Goal: Information Seeking & Learning: Check status

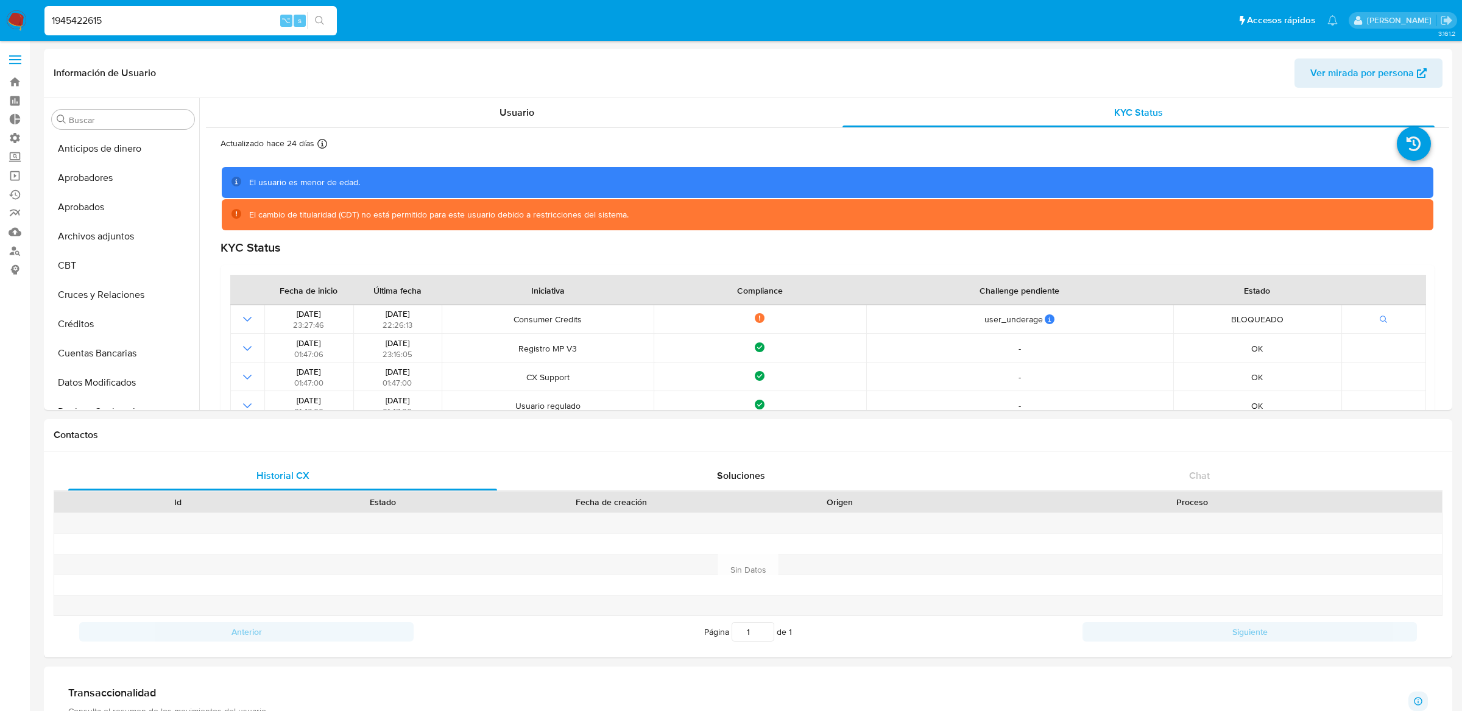
select select "10"
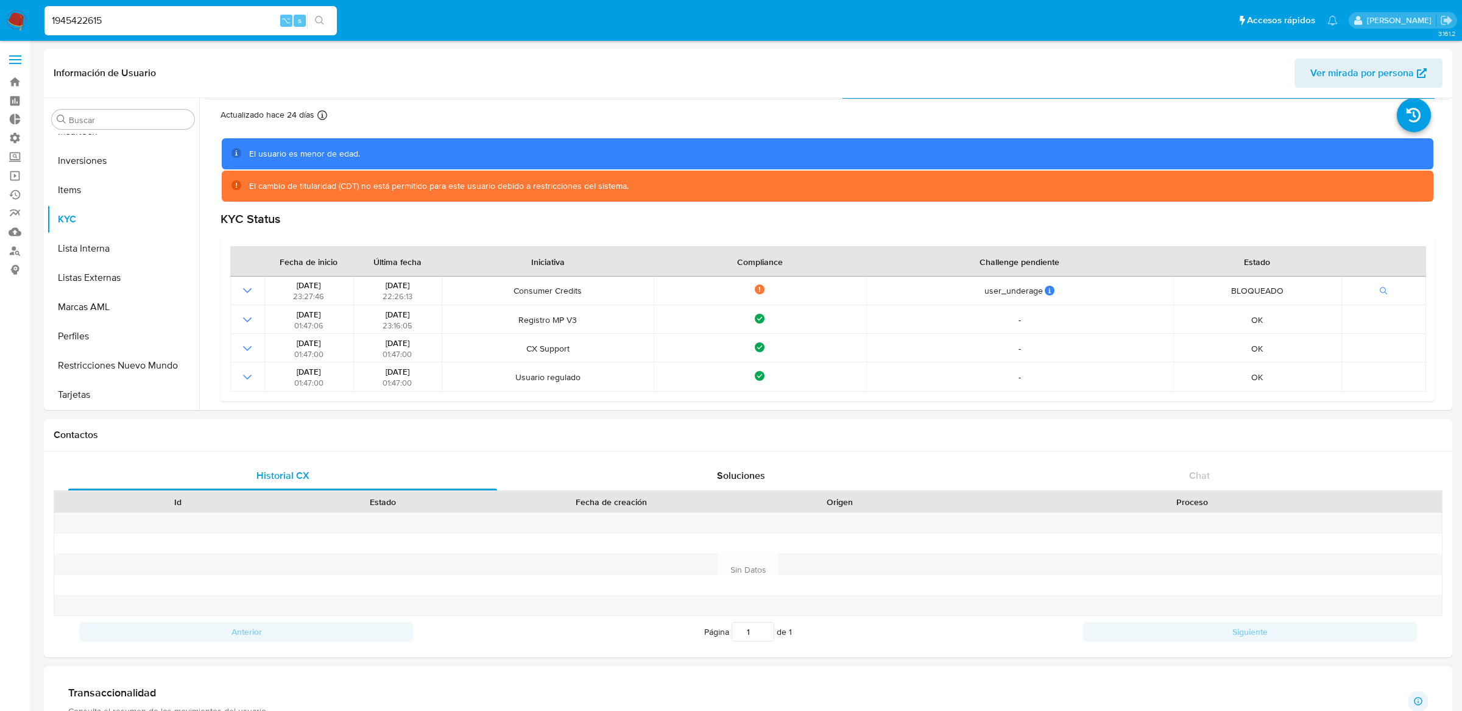
click at [17, 63] on span at bounding box center [15, 64] width 12 height 2
click at [0, 0] on input "checkbox" at bounding box center [0, 0] width 0 height 0
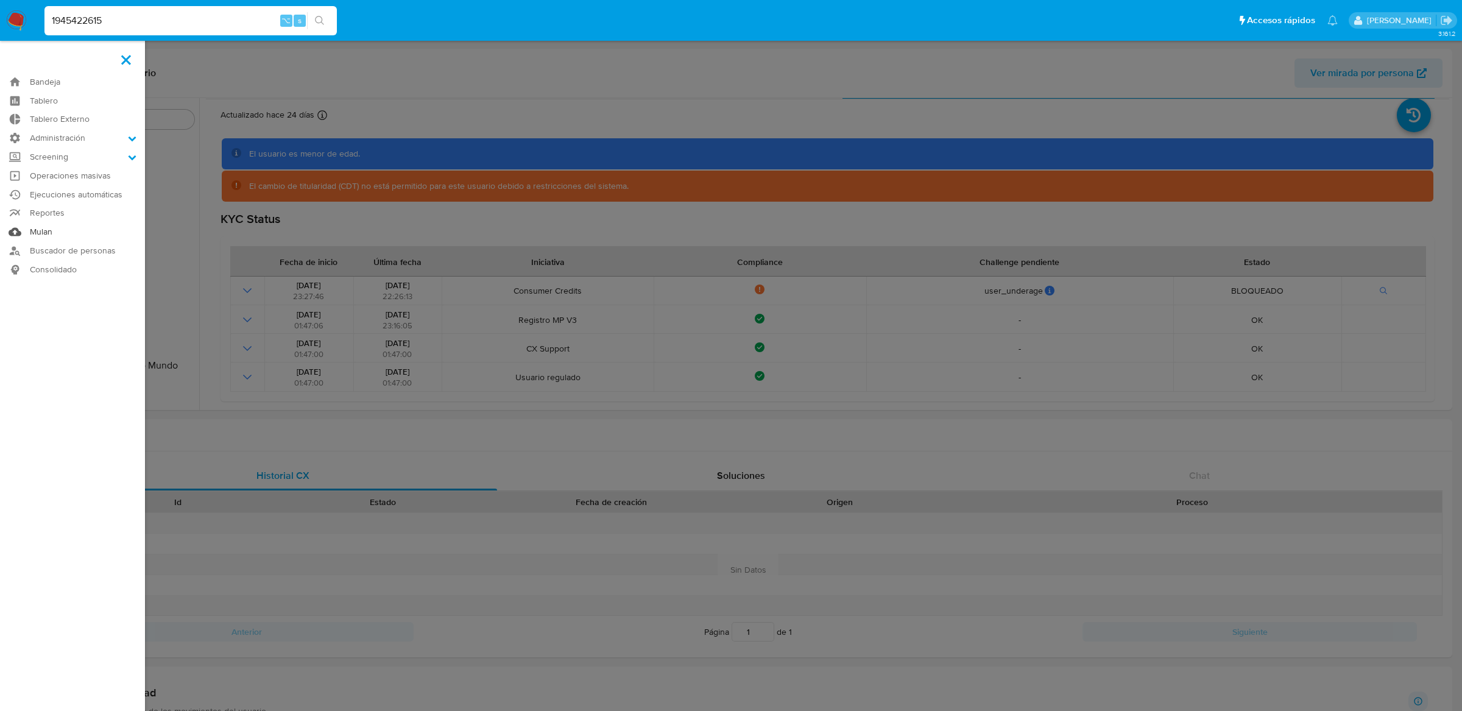
click at [38, 225] on link "Mulan" at bounding box center [72, 231] width 145 height 19
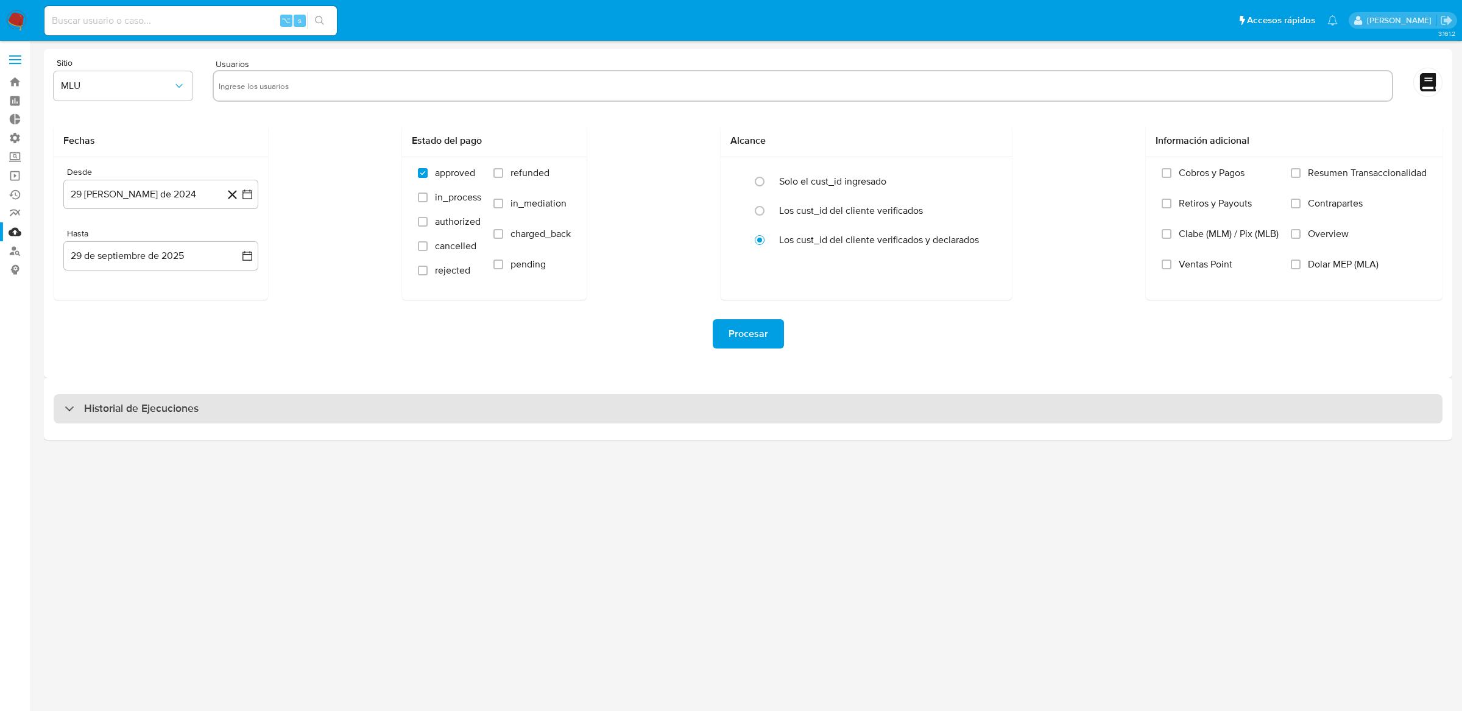
click at [357, 404] on div "Historial de Ejecuciones" at bounding box center [748, 408] width 1389 height 29
select select "10"
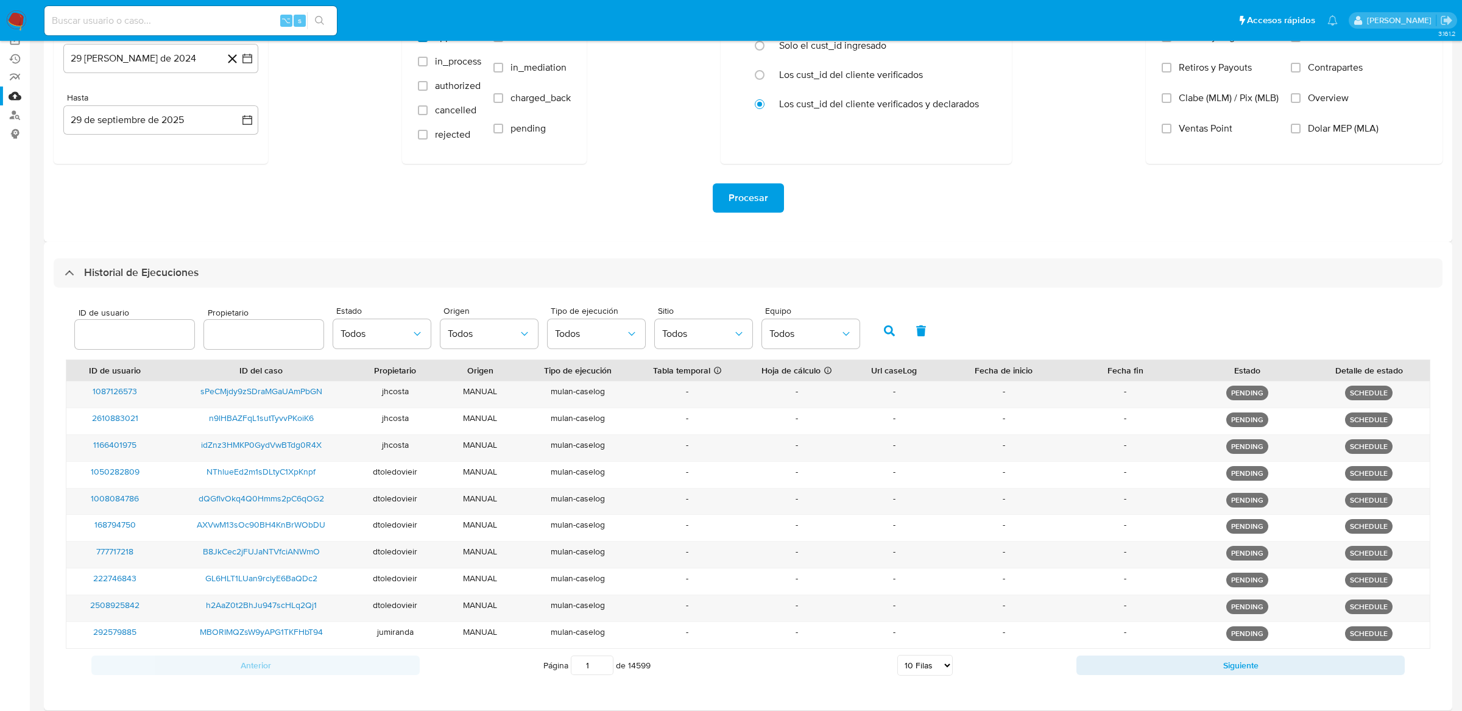
scroll to position [189, 0]
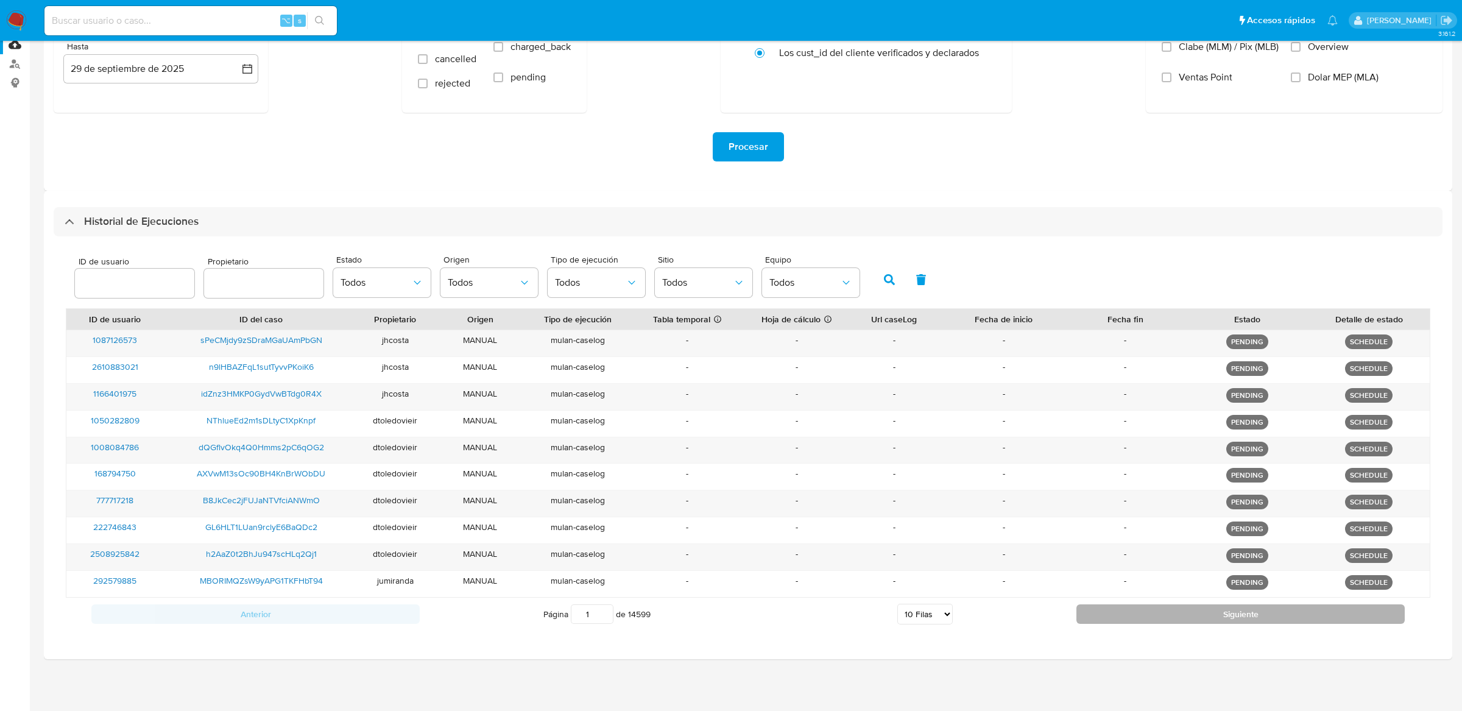
click at [1091, 617] on button "Siguiente" at bounding box center [1240, 613] width 328 height 19
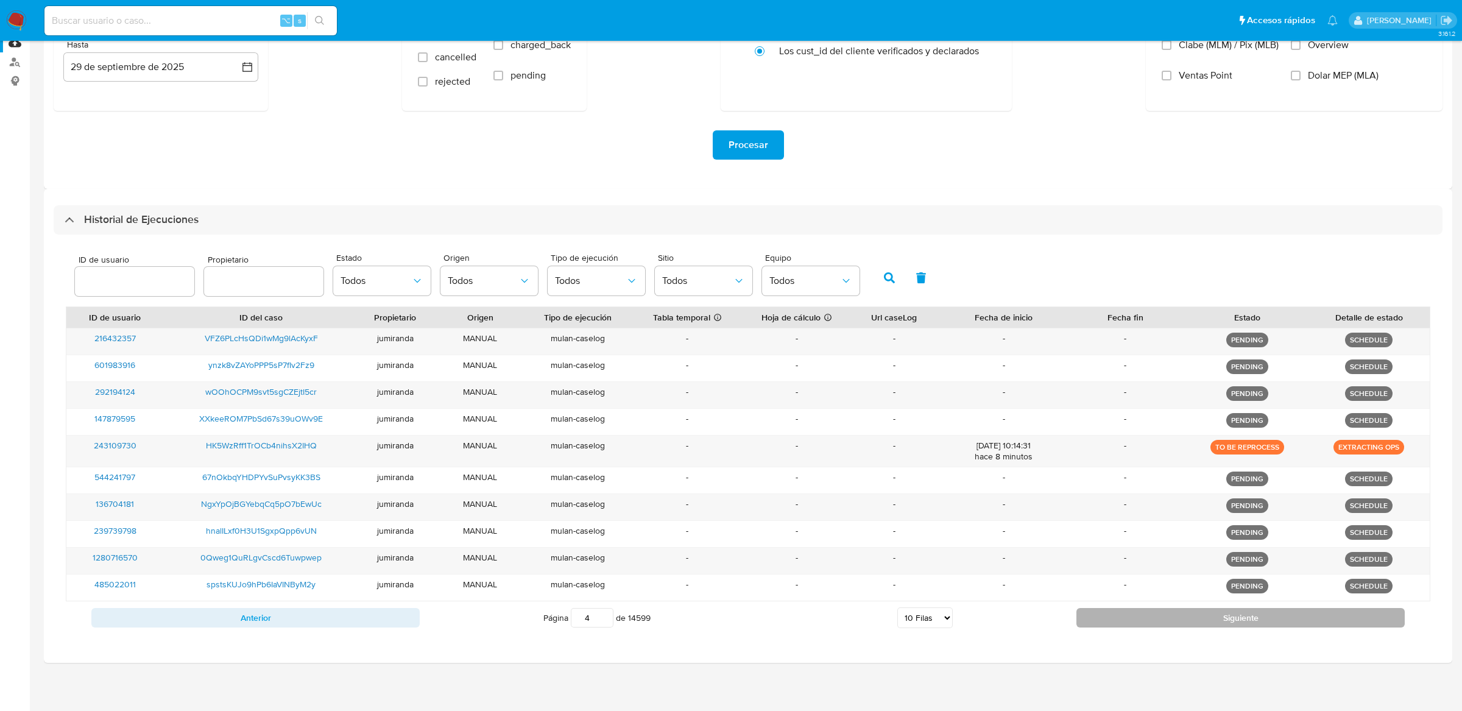
click at [1091, 617] on button "Siguiente" at bounding box center [1240, 617] width 328 height 19
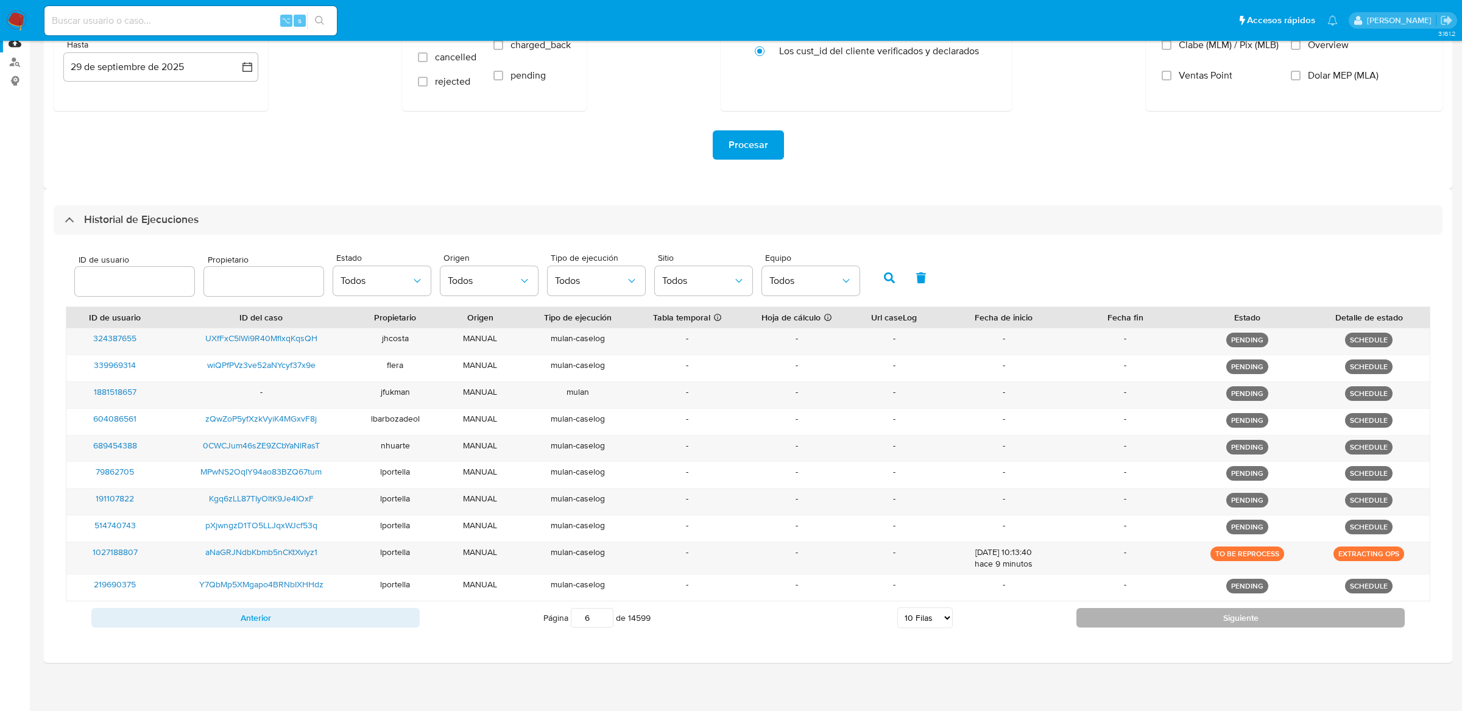
click at [1091, 617] on button "Siguiente" at bounding box center [1240, 617] width 328 height 19
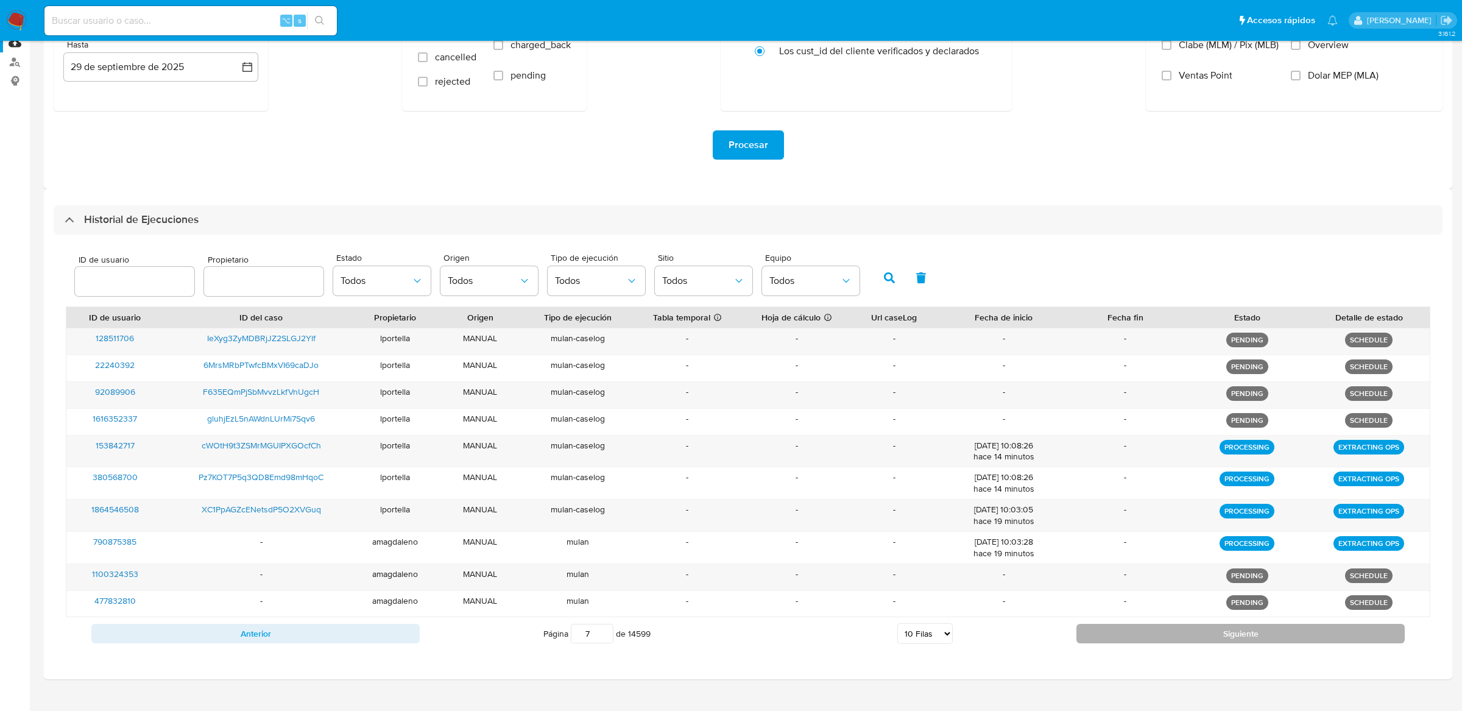
click at [1095, 626] on button "Siguiente" at bounding box center [1240, 633] width 328 height 19
type input "8"
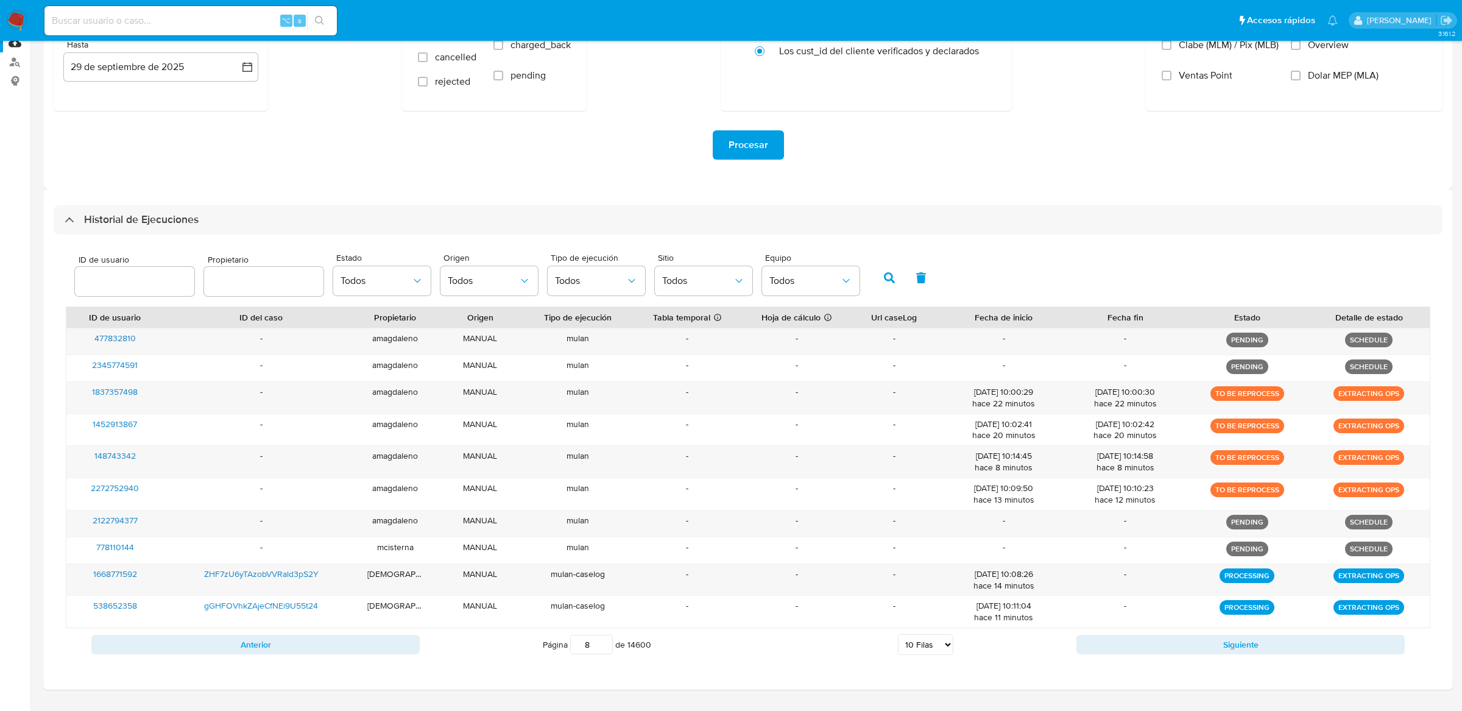
click at [233, 23] on input at bounding box center [190, 21] width 292 height 16
paste input "451384352"
type input "451384352"
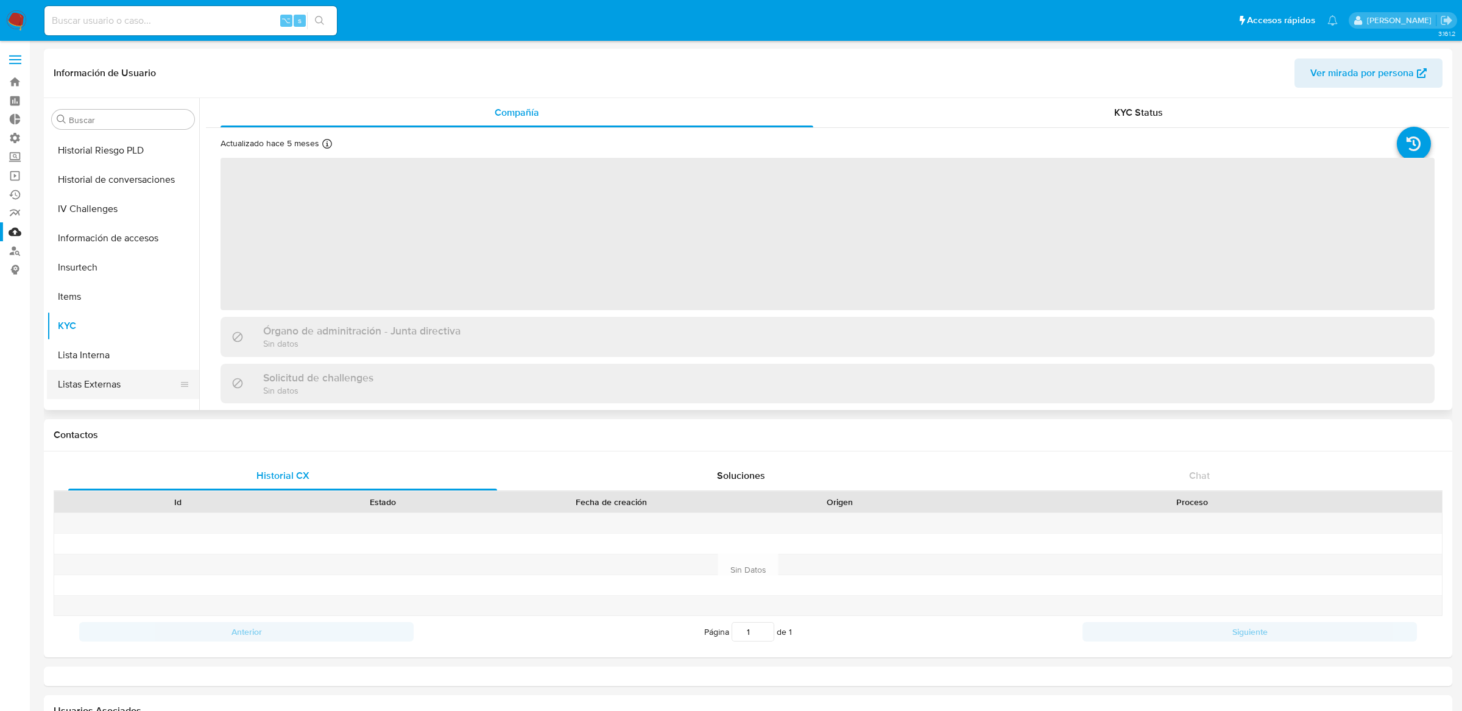
select select "10"
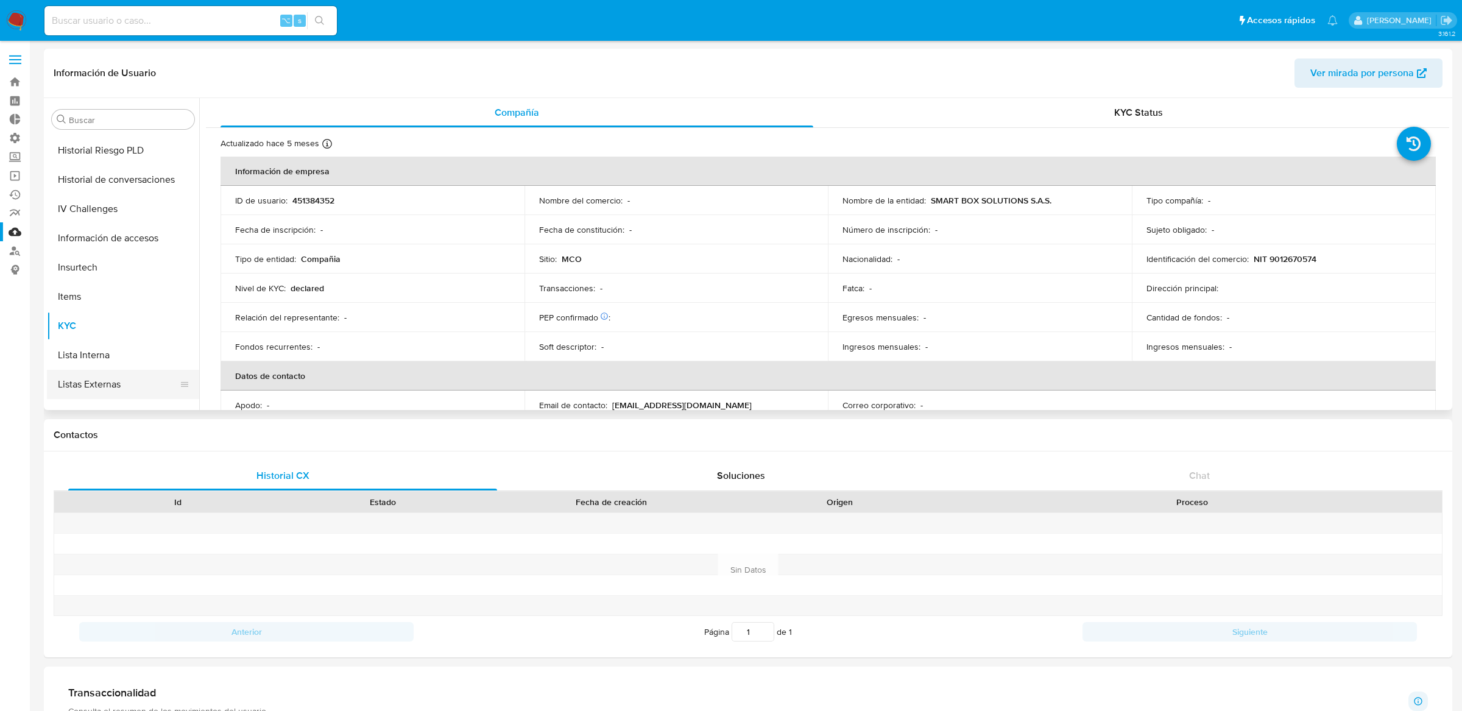
scroll to position [417, 0]
click at [94, 193] on button "Historial Riesgo PLD" at bounding box center [118, 199] width 143 height 29
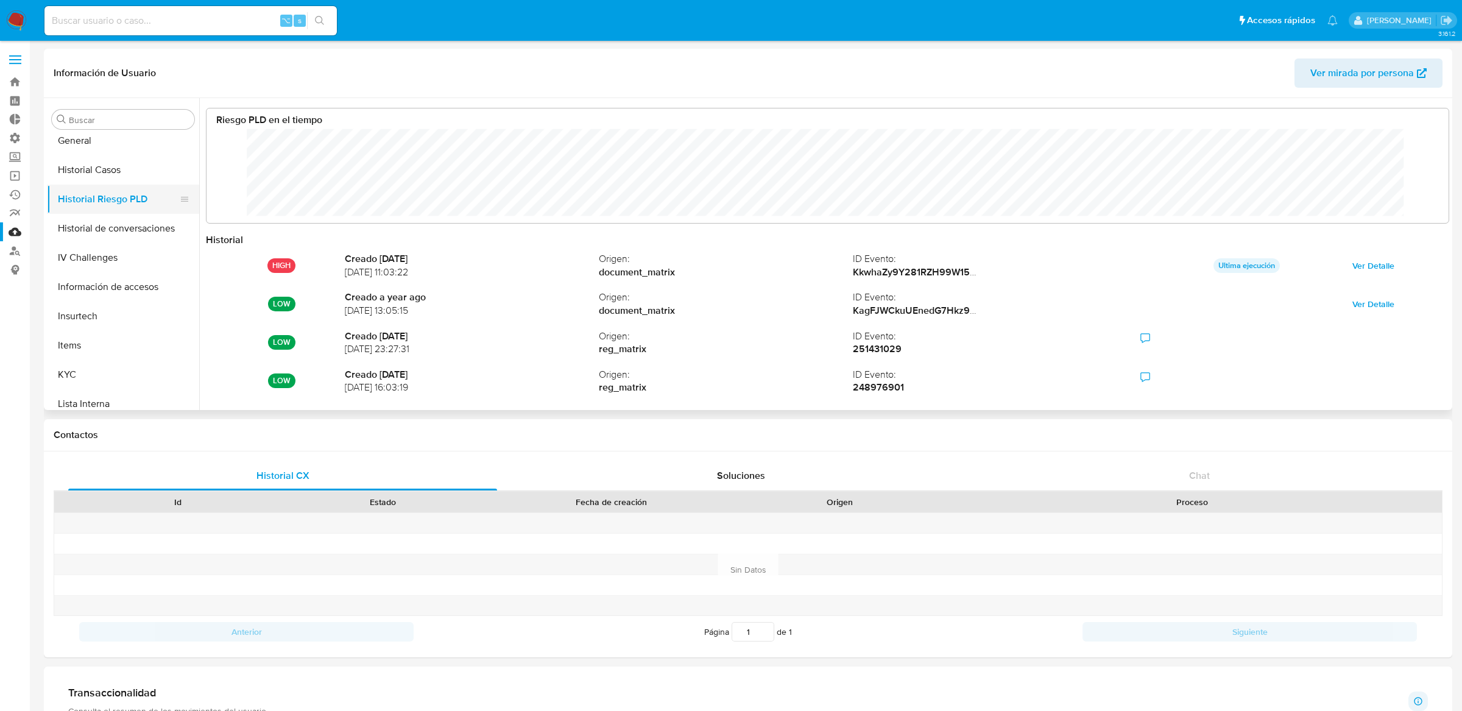
scroll to position [91, 1217]
click at [229, 13] on input at bounding box center [190, 21] width 292 height 16
paste input "1936896142"
type input "1936896142"
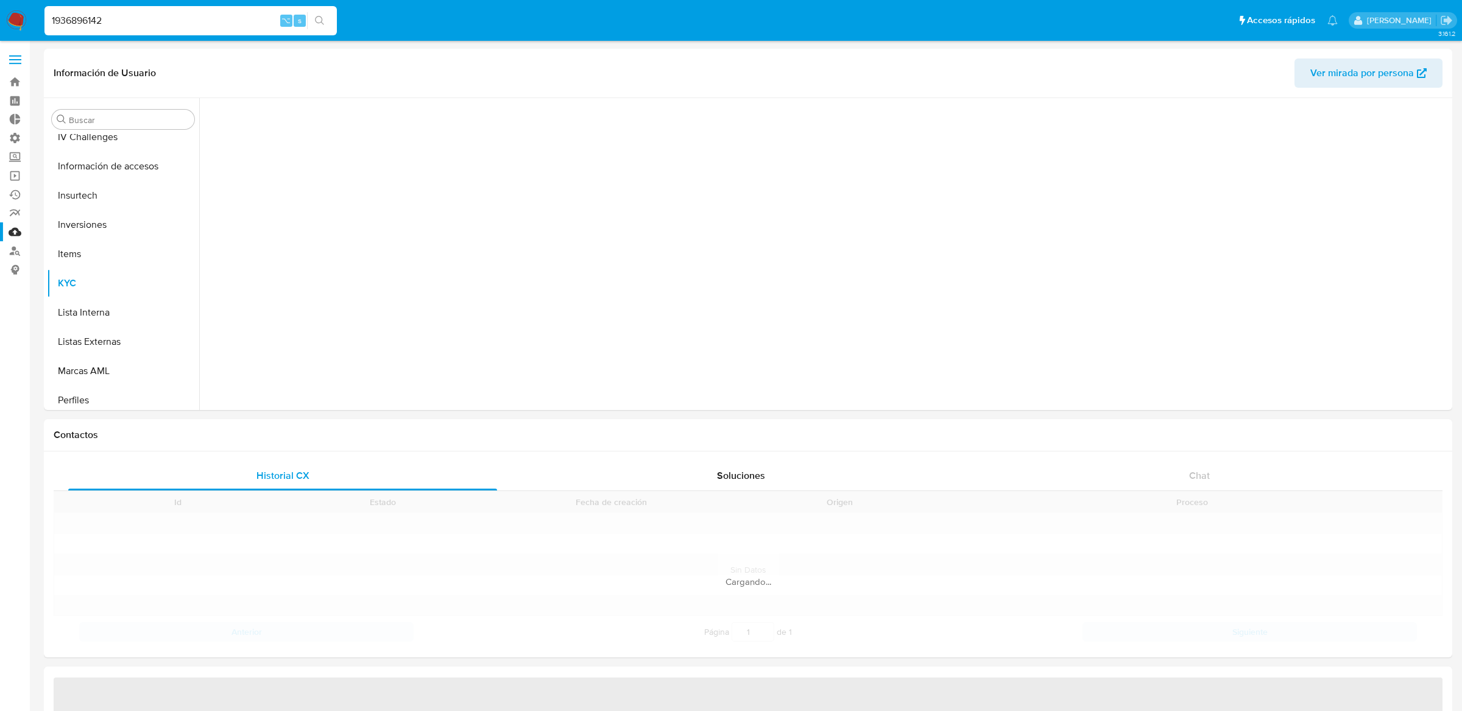
scroll to position [631, 0]
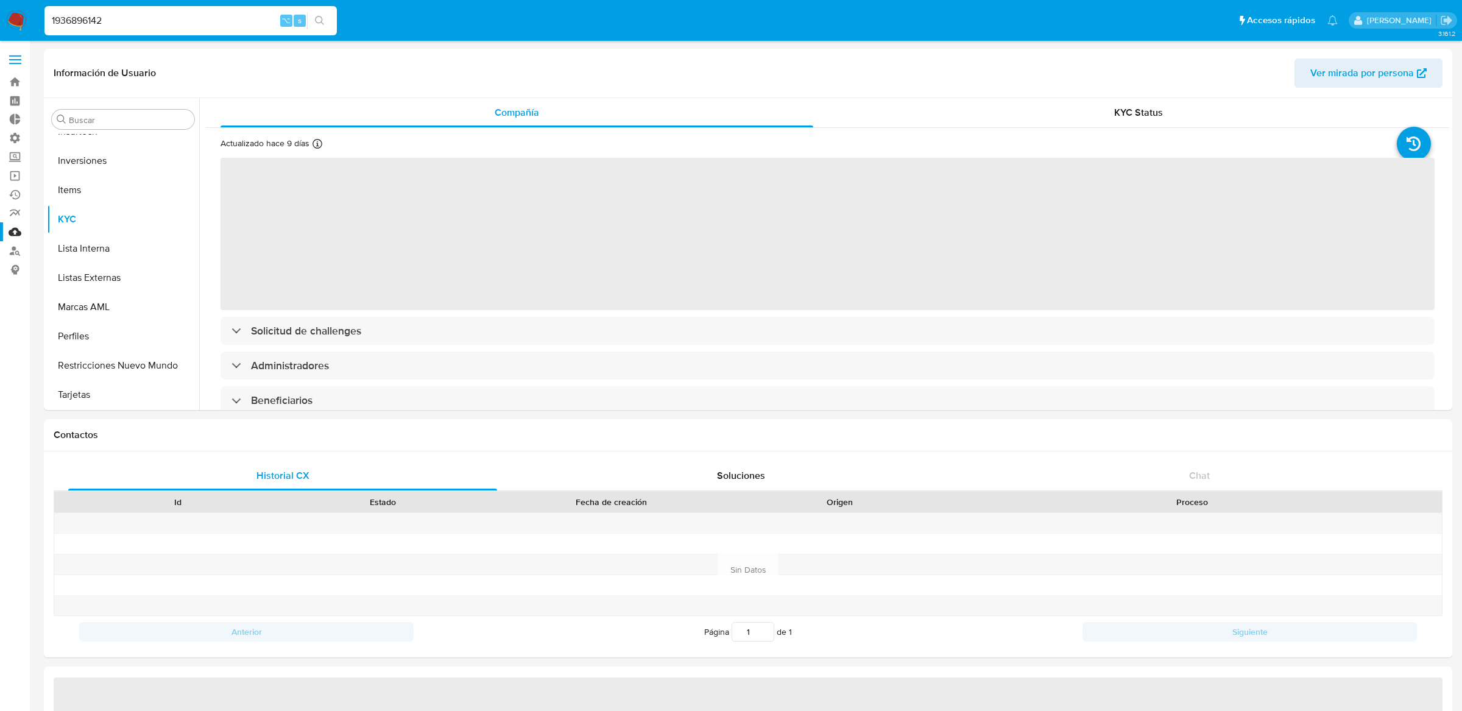
select select "10"
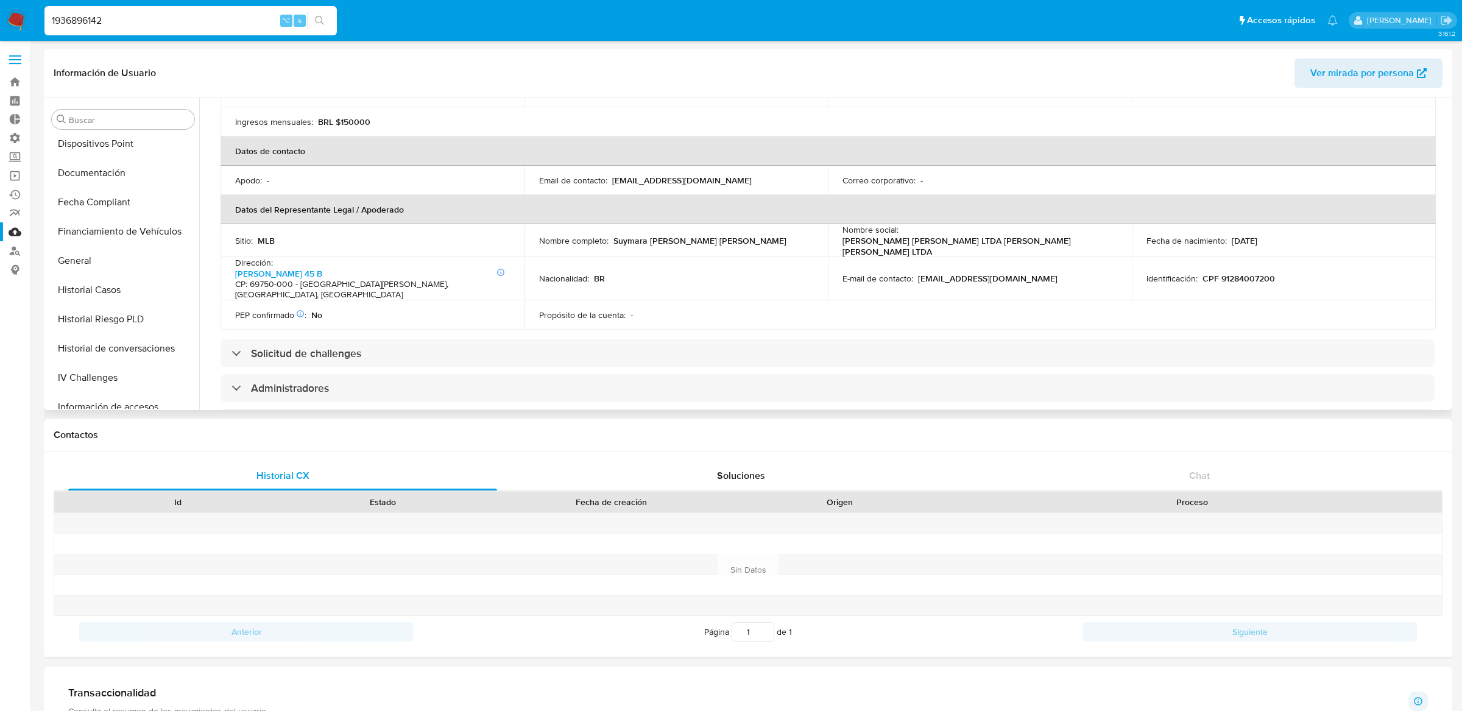
scroll to position [292, 0]
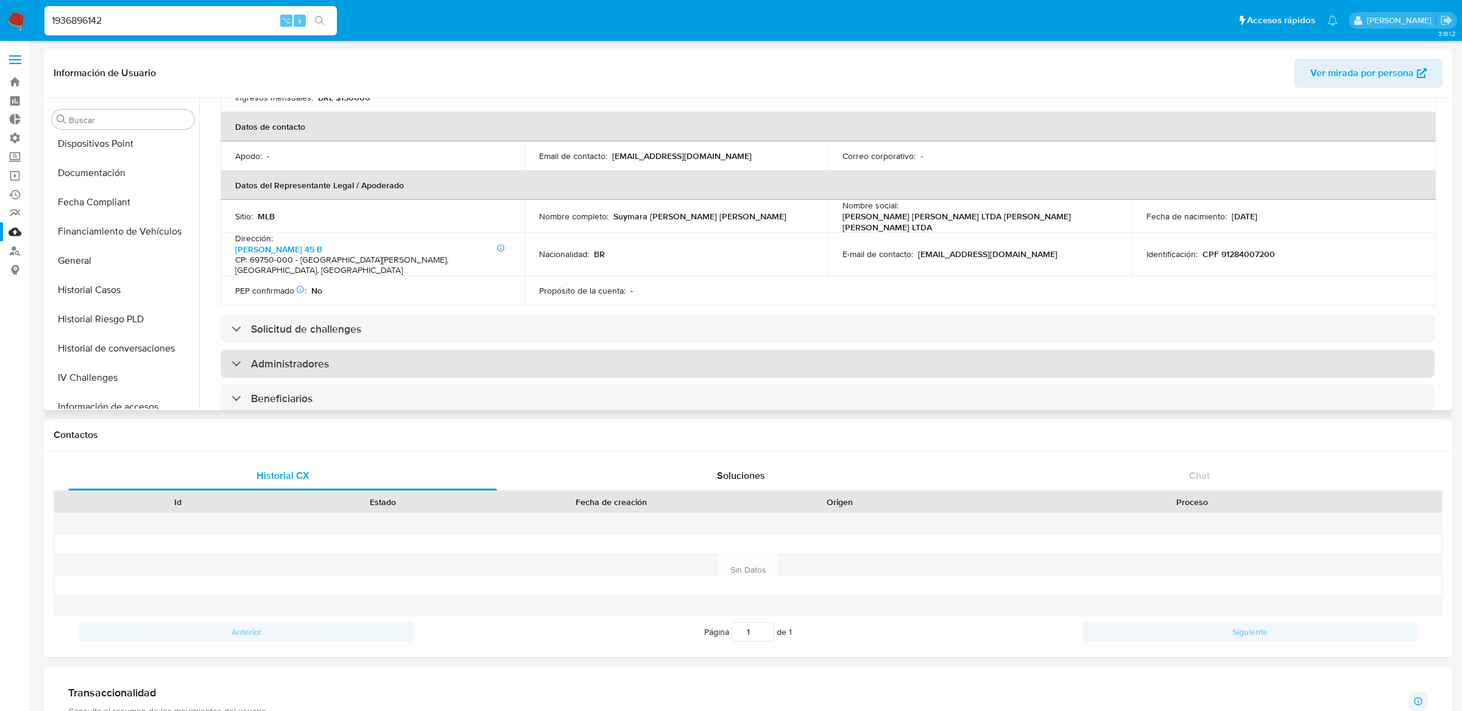
click at [422, 358] on div "Administradores" at bounding box center [828, 364] width 1214 height 28
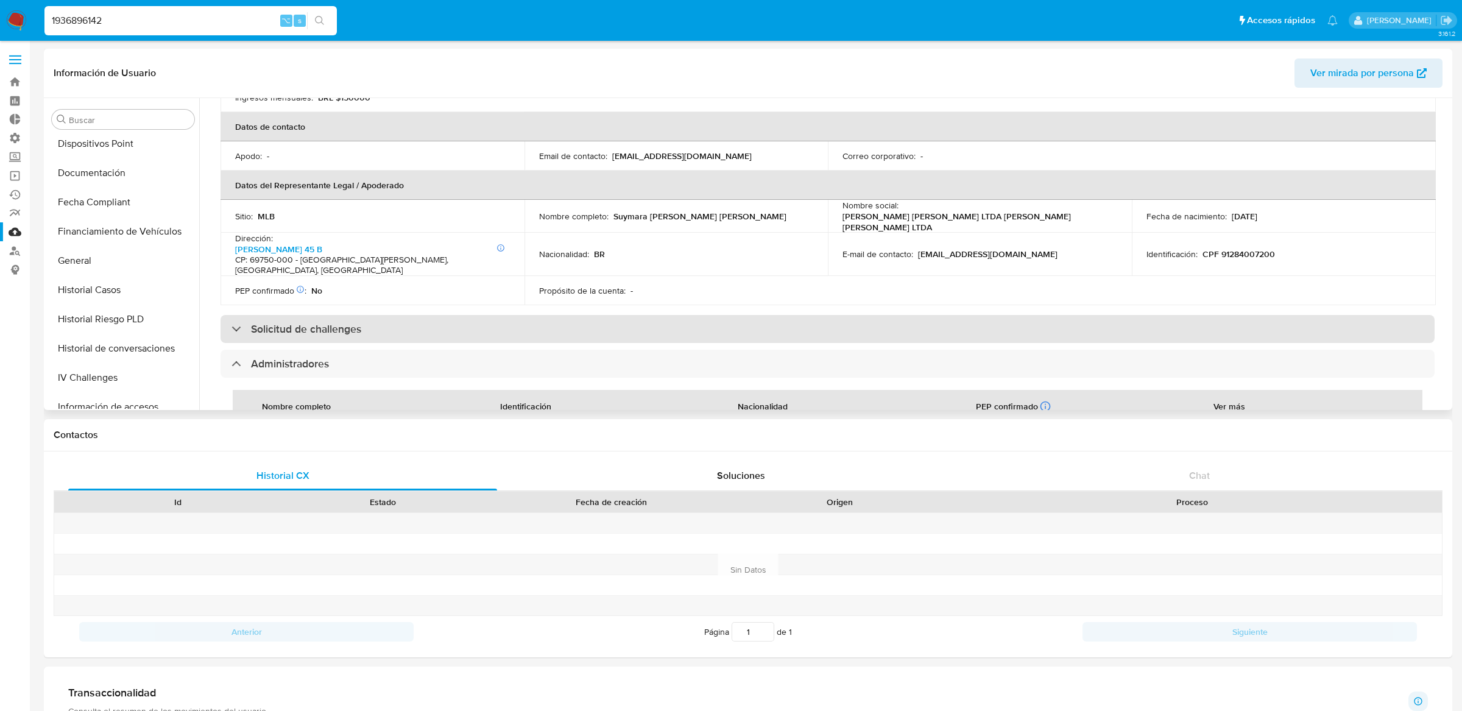
click at [422, 332] on div "Solicitud de challenges" at bounding box center [828, 329] width 1214 height 28
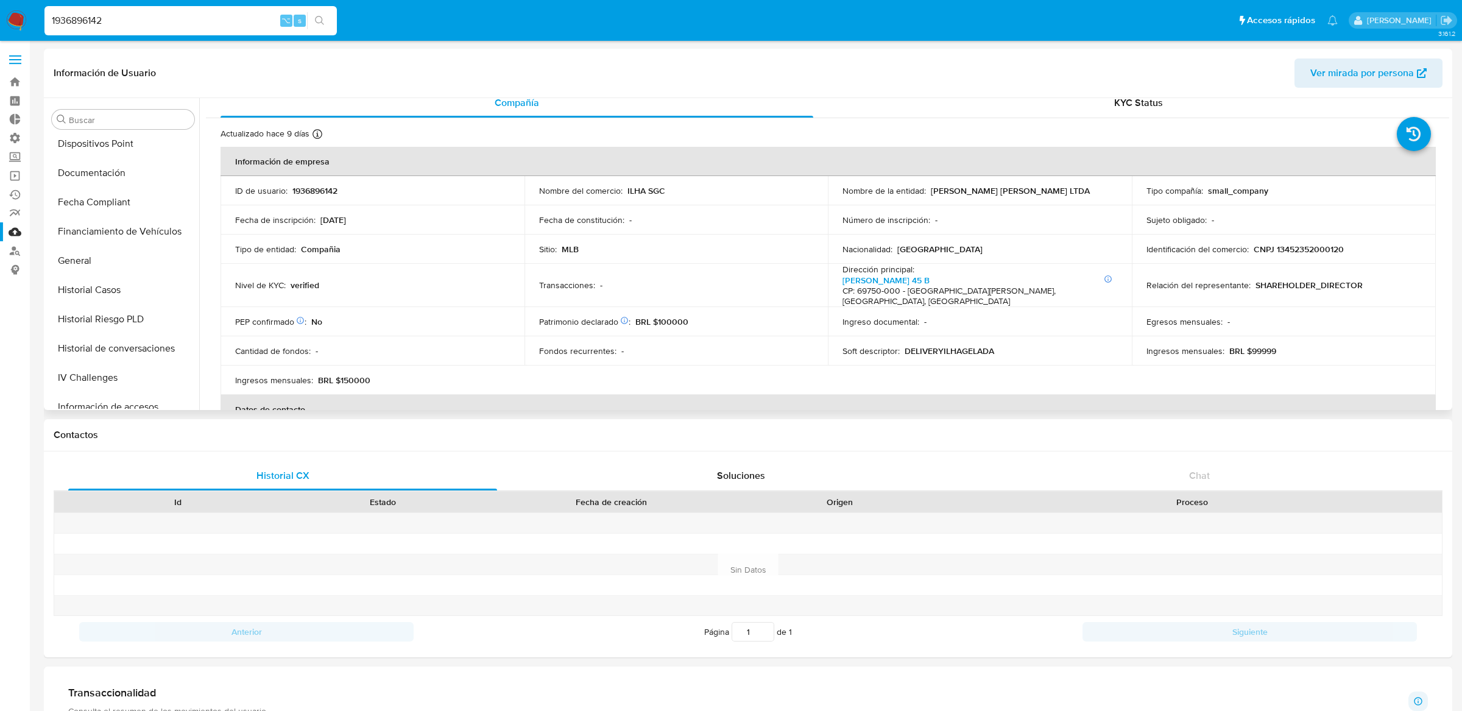
scroll to position [0, 0]
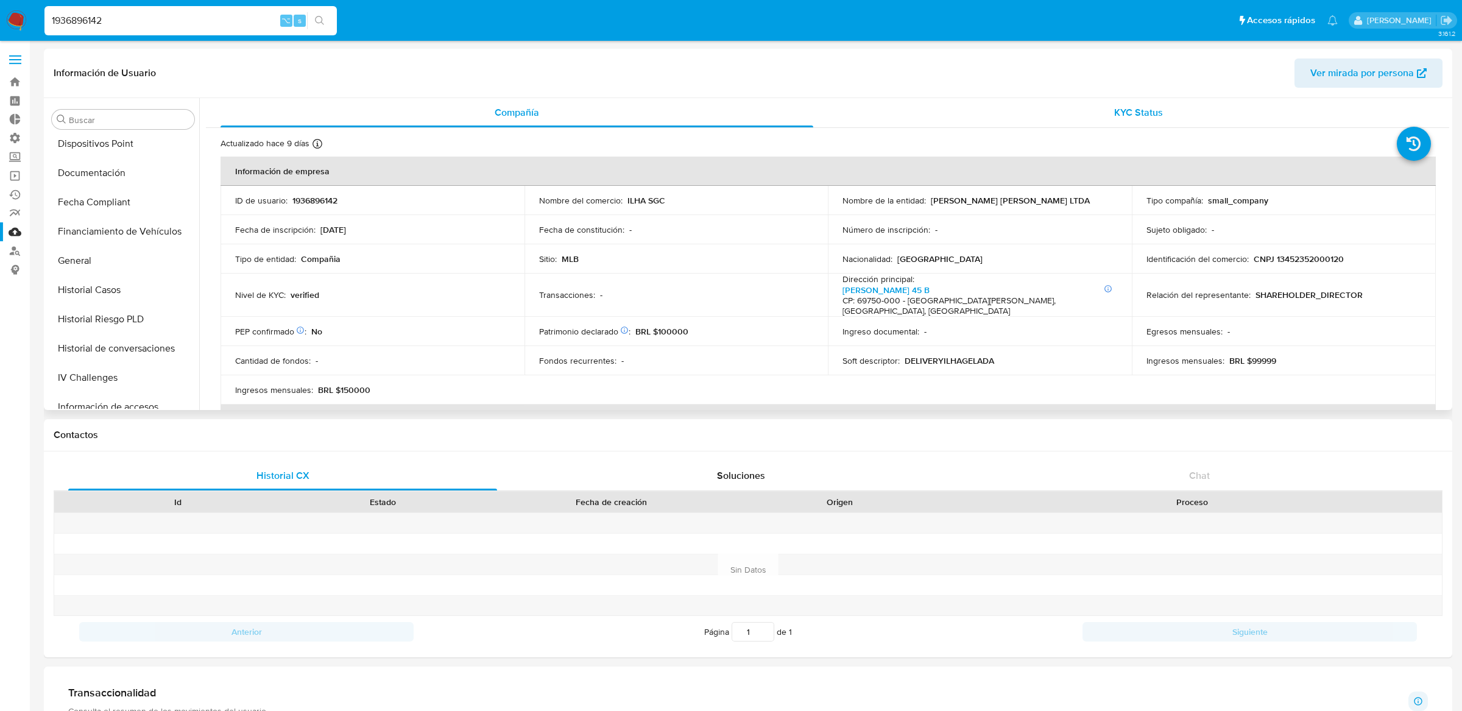
click at [1024, 102] on div "KYC Status" at bounding box center [1139, 112] width 593 height 29
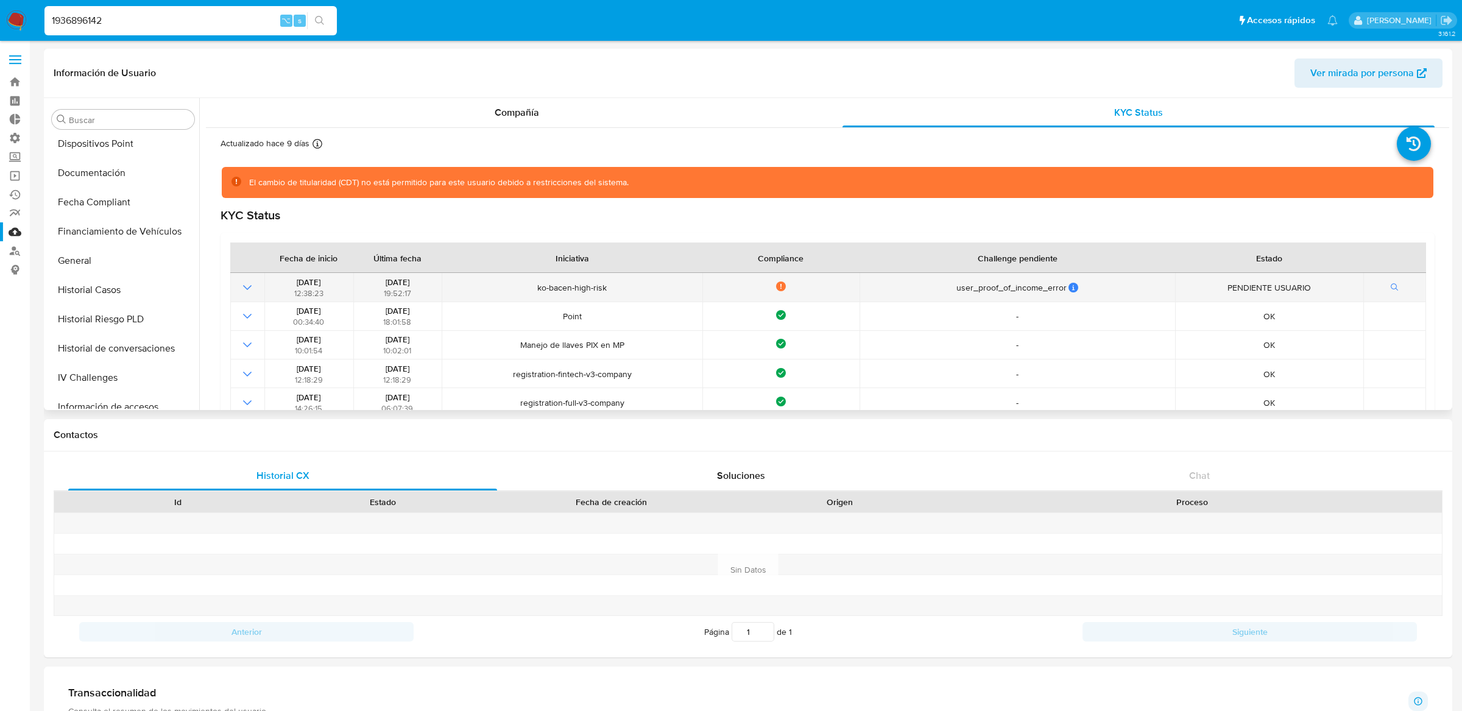
click at [246, 280] on icon "Mostrar operación" at bounding box center [247, 287] width 15 height 15
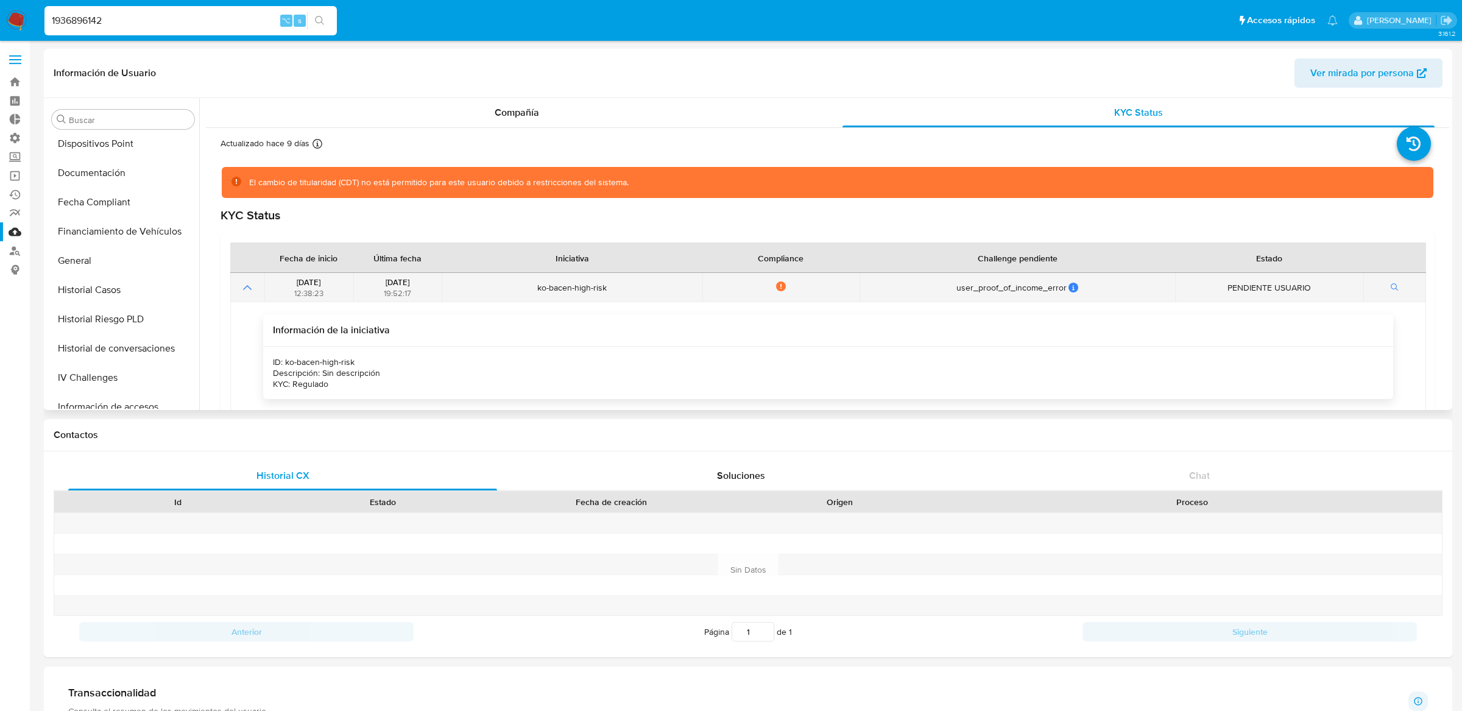
click at [246, 280] on icon "Mostrar operación" at bounding box center [247, 287] width 15 height 15
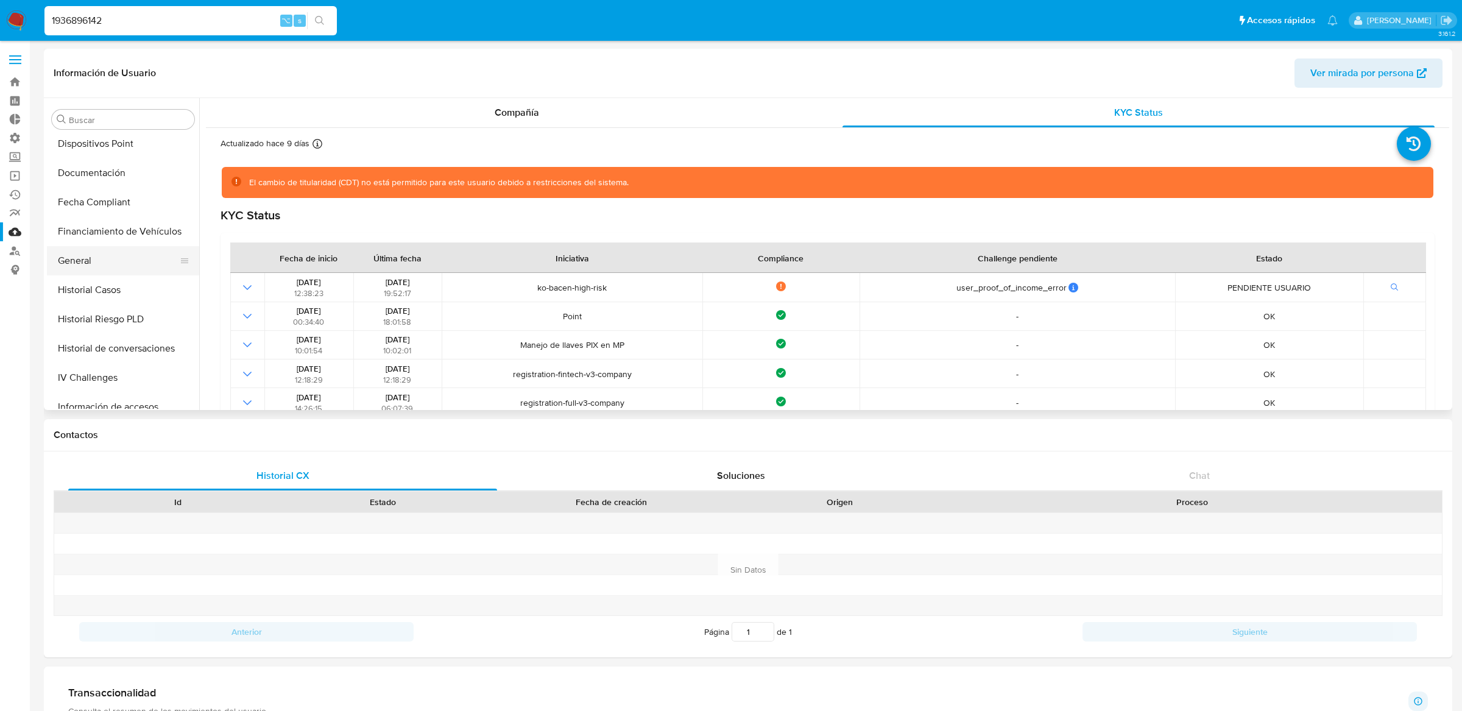
click at [118, 261] on button "General" at bounding box center [118, 260] width 143 height 29
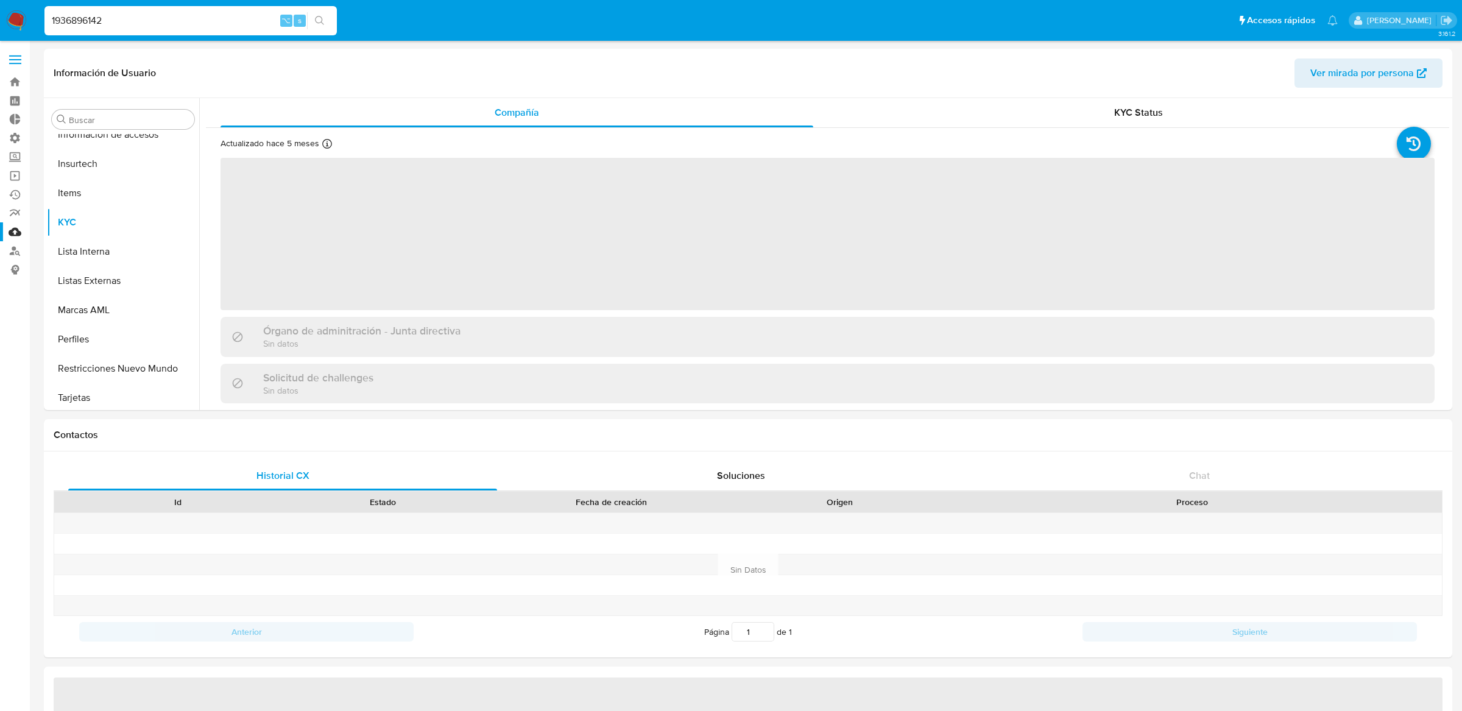
scroll to position [573, 0]
select select "10"
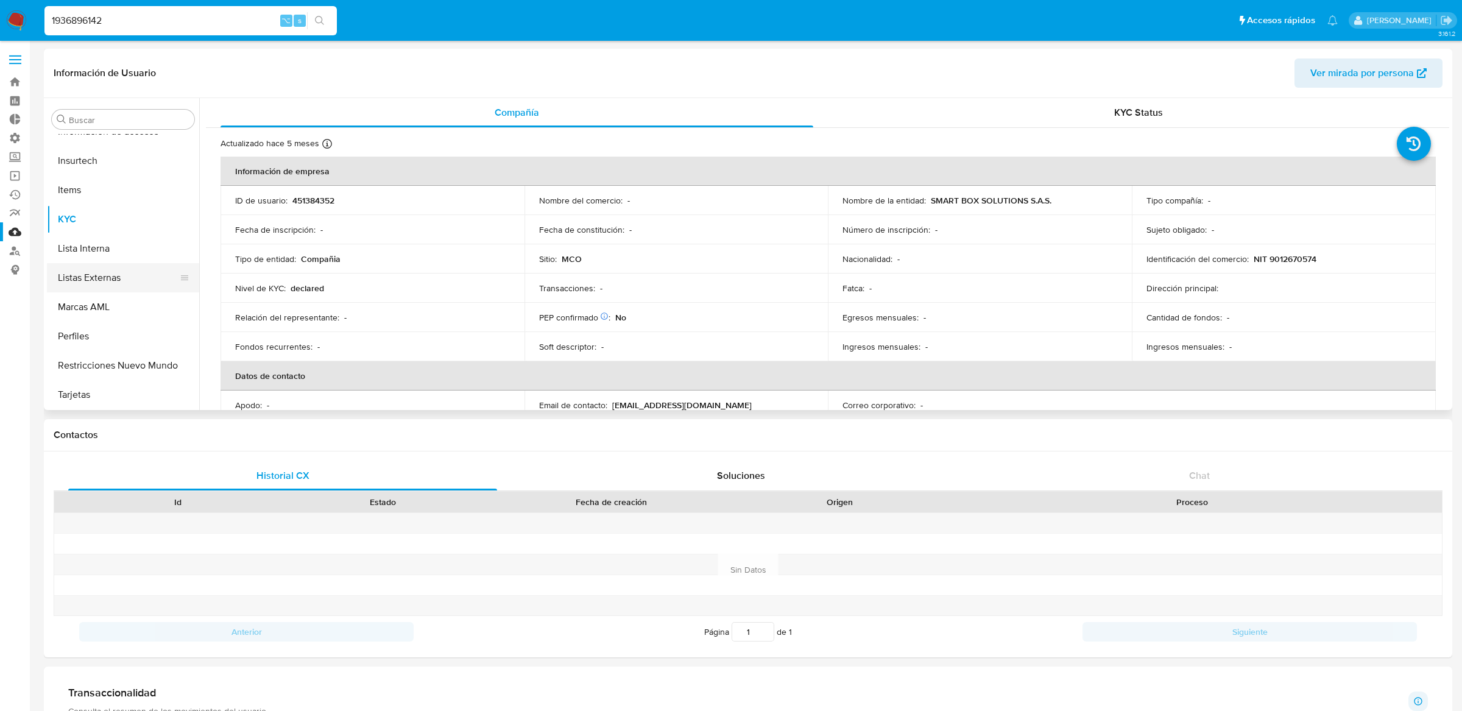
scroll to position [321, 0]
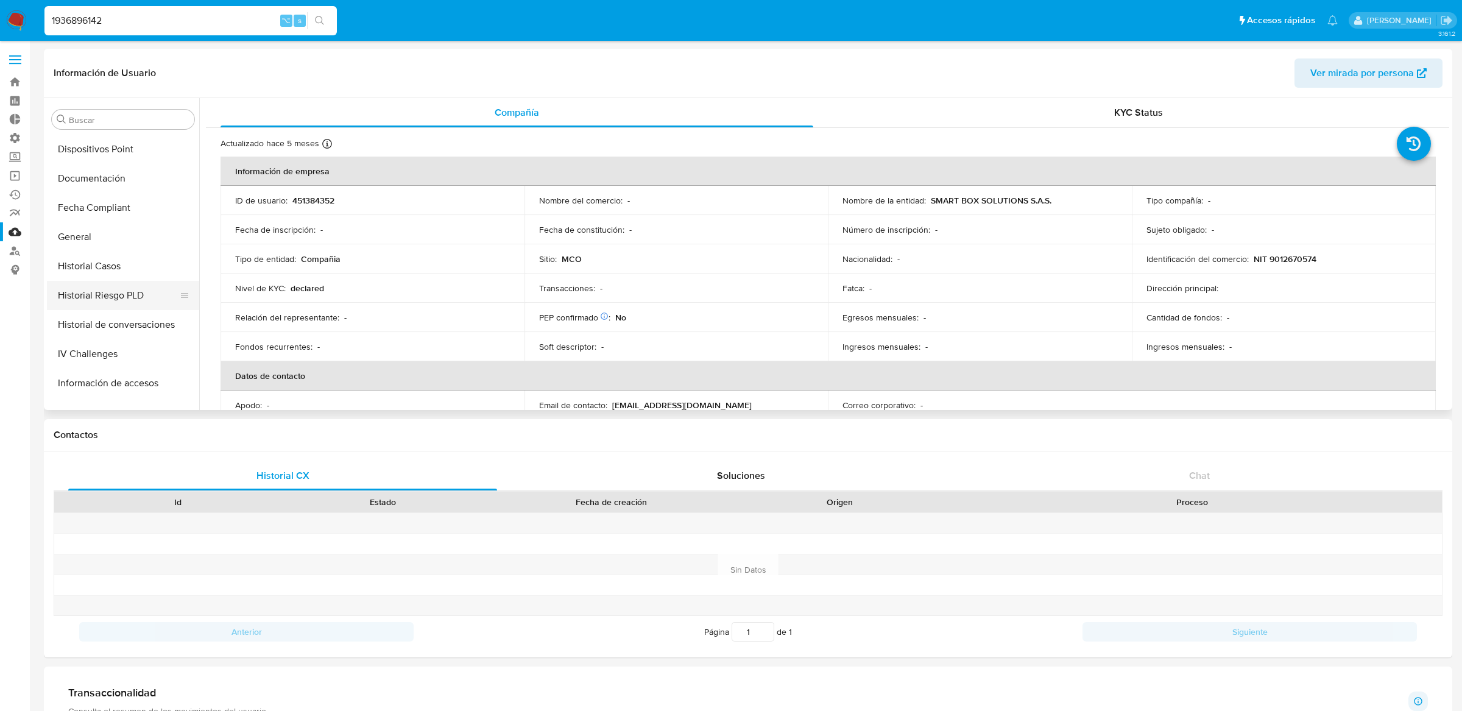
click at [111, 282] on button "Historial Riesgo PLD" at bounding box center [118, 295] width 143 height 29
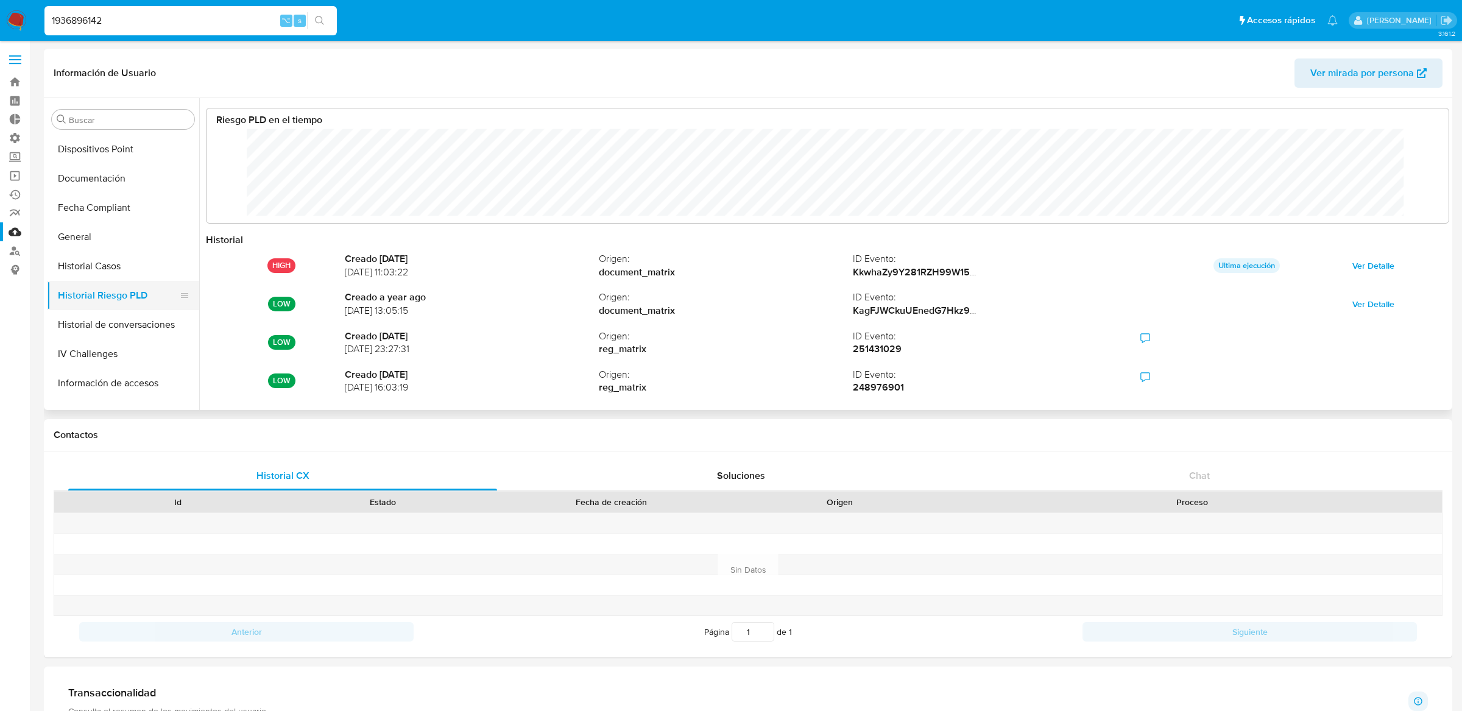
scroll to position [91, 1217]
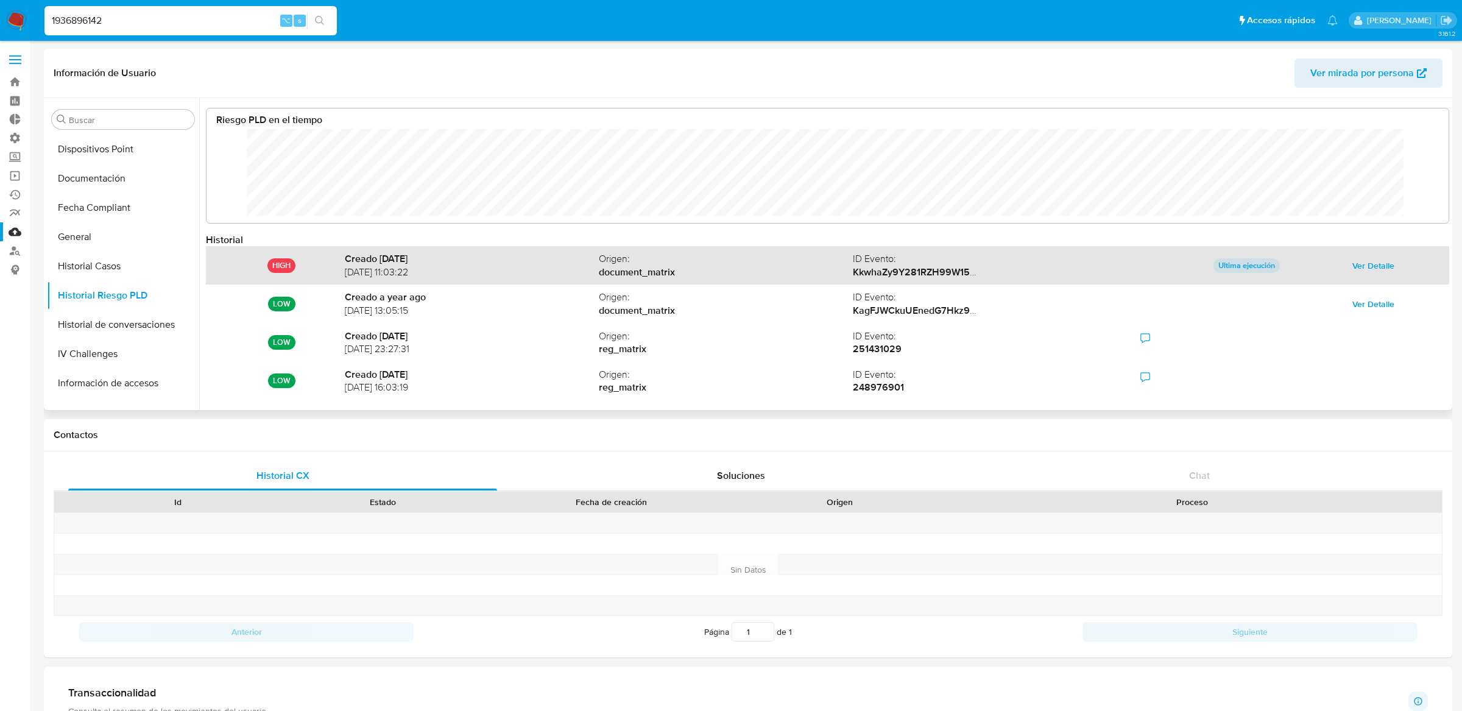
click at [1378, 263] on span "Ver Detalle" at bounding box center [1373, 265] width 42 height 17
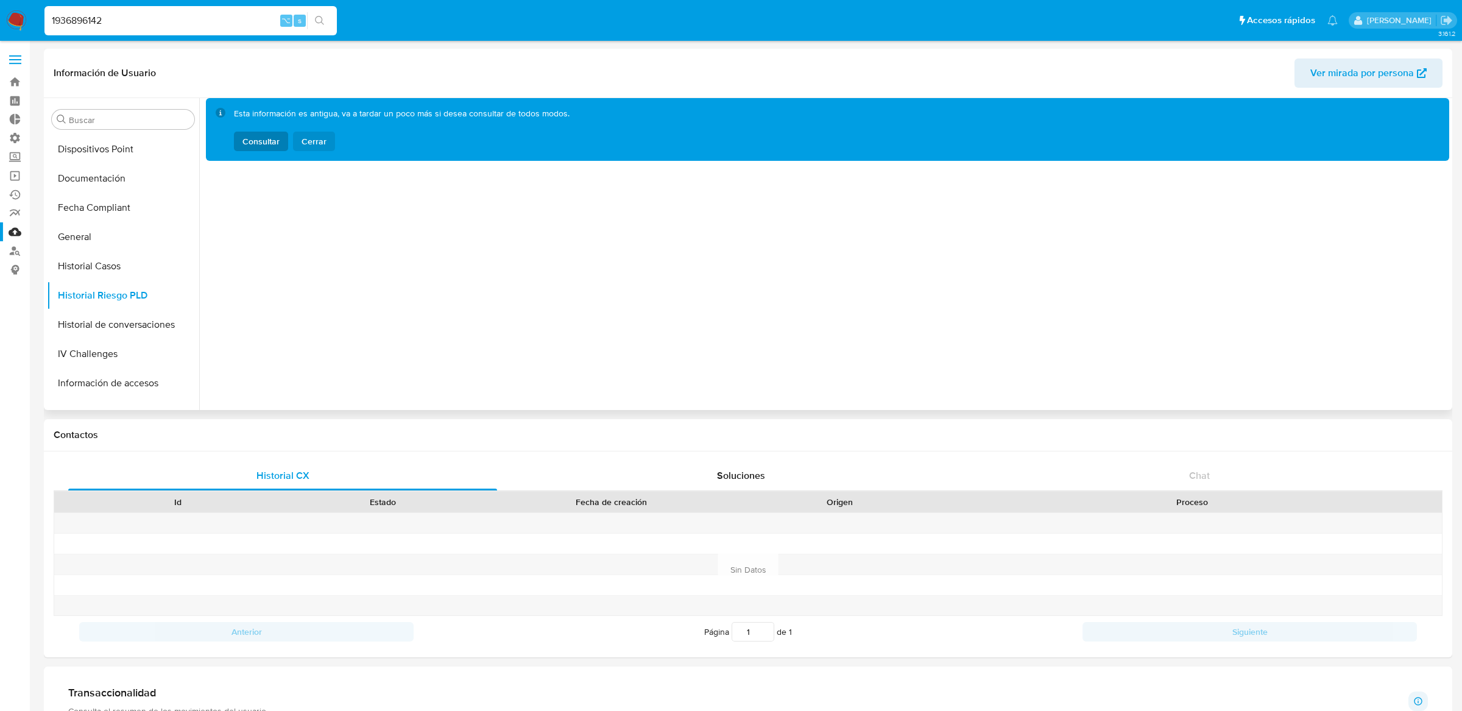
click at [316, 137] on span "Cerrar" at bounding box center [314, 141] width 25 height 19
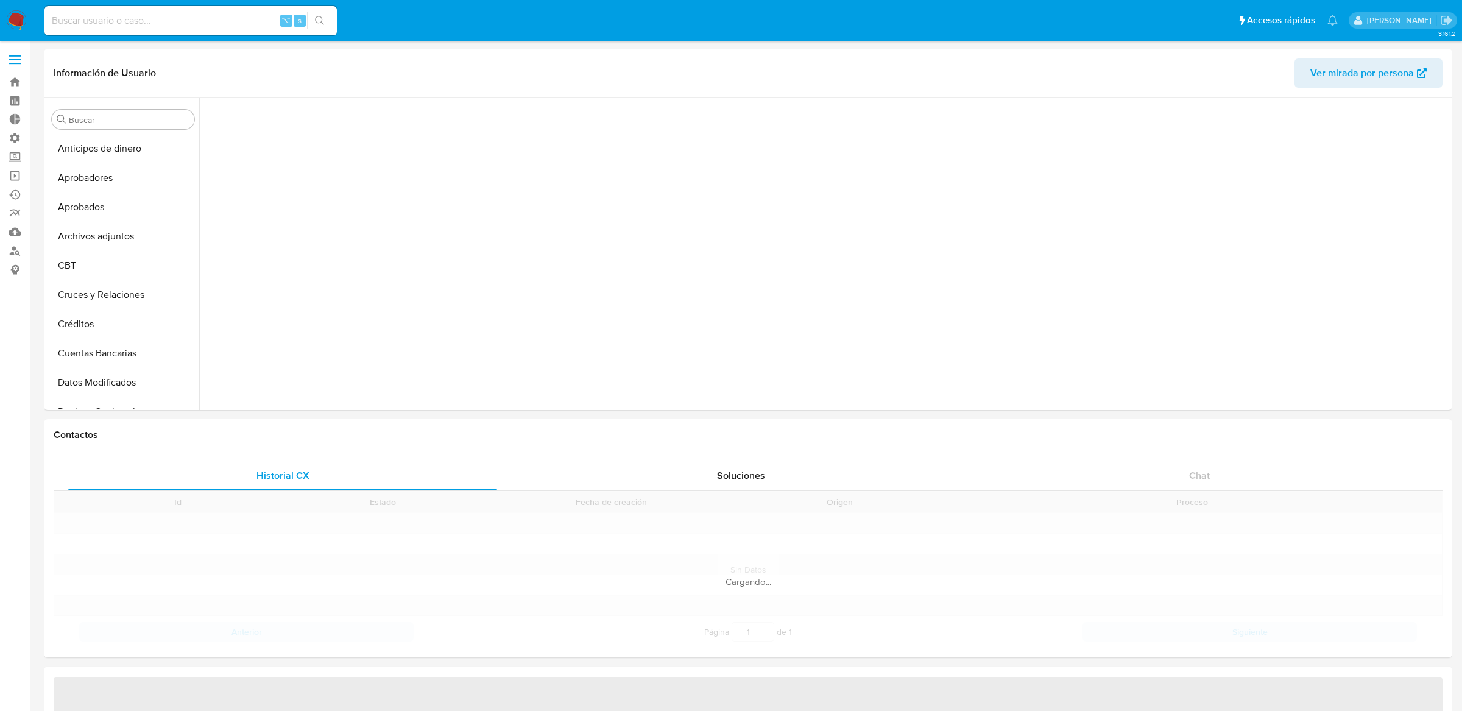
scroll to position [612, 0]
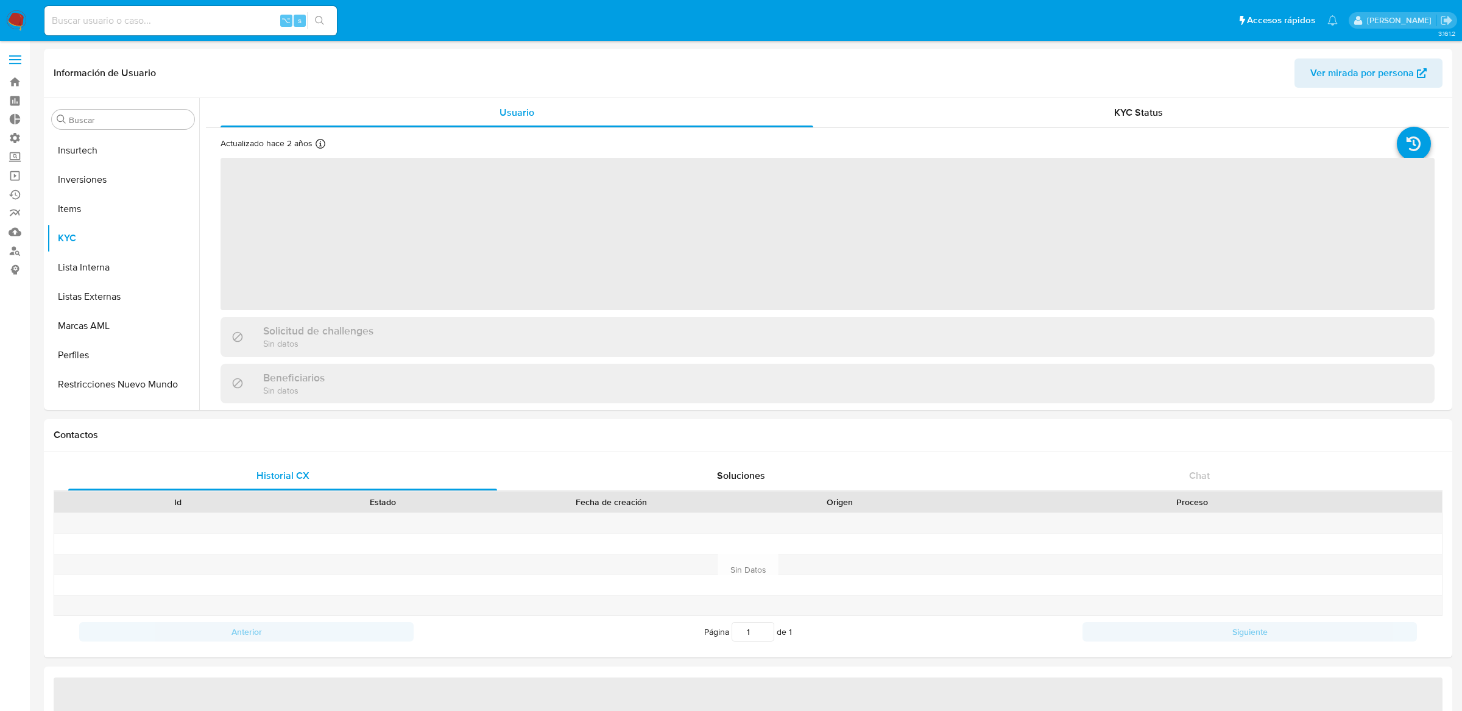
select select "10"
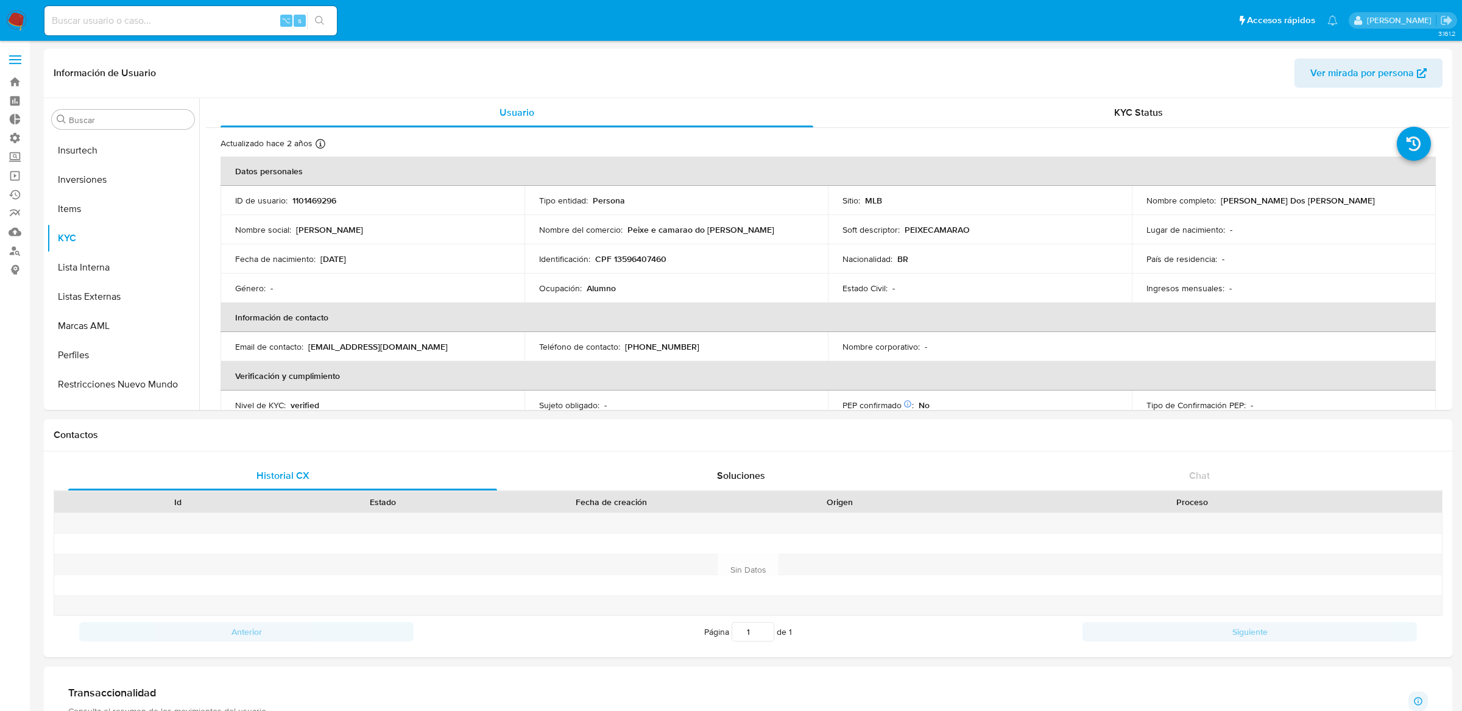
scroll to position [631, 0]
click at [241, 24] on input at bounding box center [190, 21] width 292 height 16
click at [13, 63] on span at bounding box center [15, 64] width 12 height 2
click at [0, 0] on input "checkbox" at bounding box center [0, 0] width 0 height 0
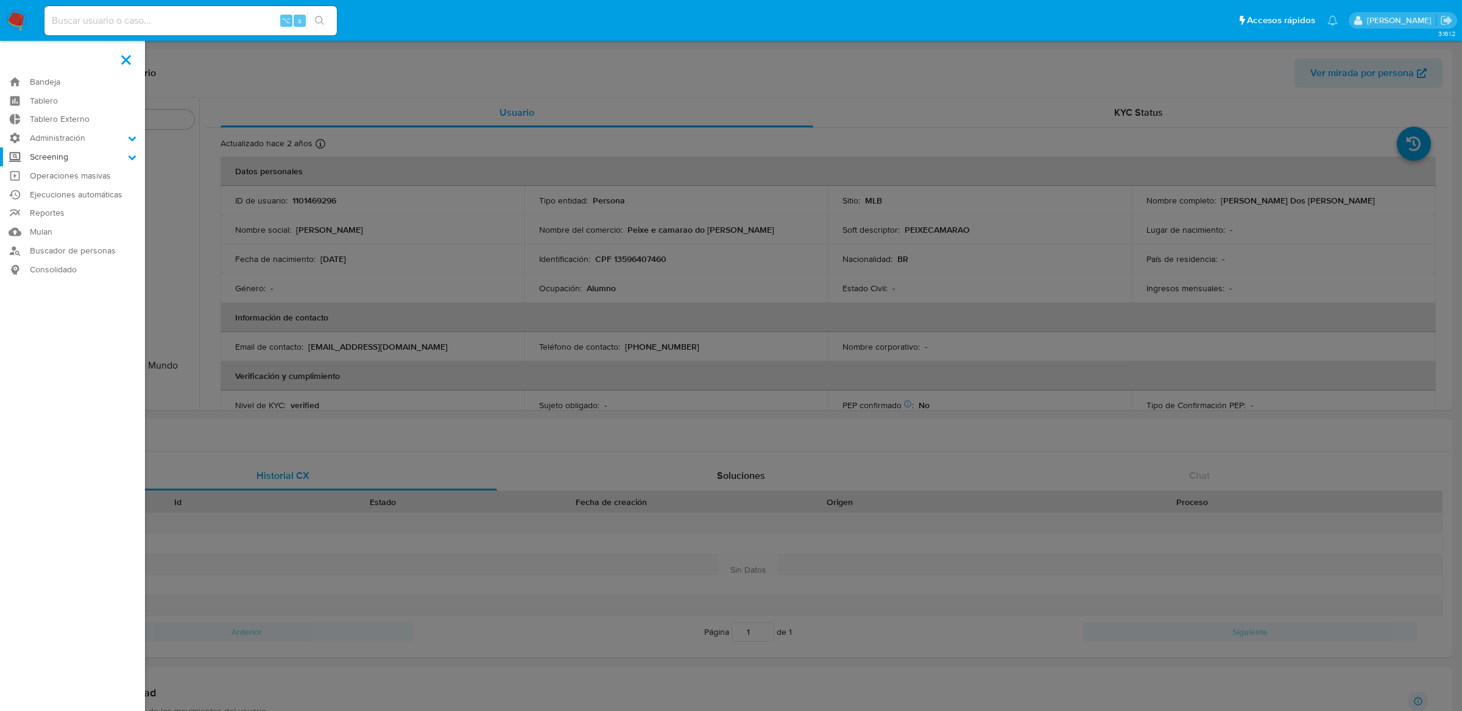
click at [65, 160] on label "Screening" at bounding box center [72, 156] width 145 height 19
click at [0, 0] on input "Screening" at bounding box center [0, 0] width 0 height 0
click at [65, 142] on label "Administración" at bounding box center [72, 138] width 145 height 19
click at [0, 0] on input "Administración" at bounding box center [0, 0] width 0 height 0
click at [63, 160] on link "Reglas" at bounding box center [72, 154] width 145 height 15
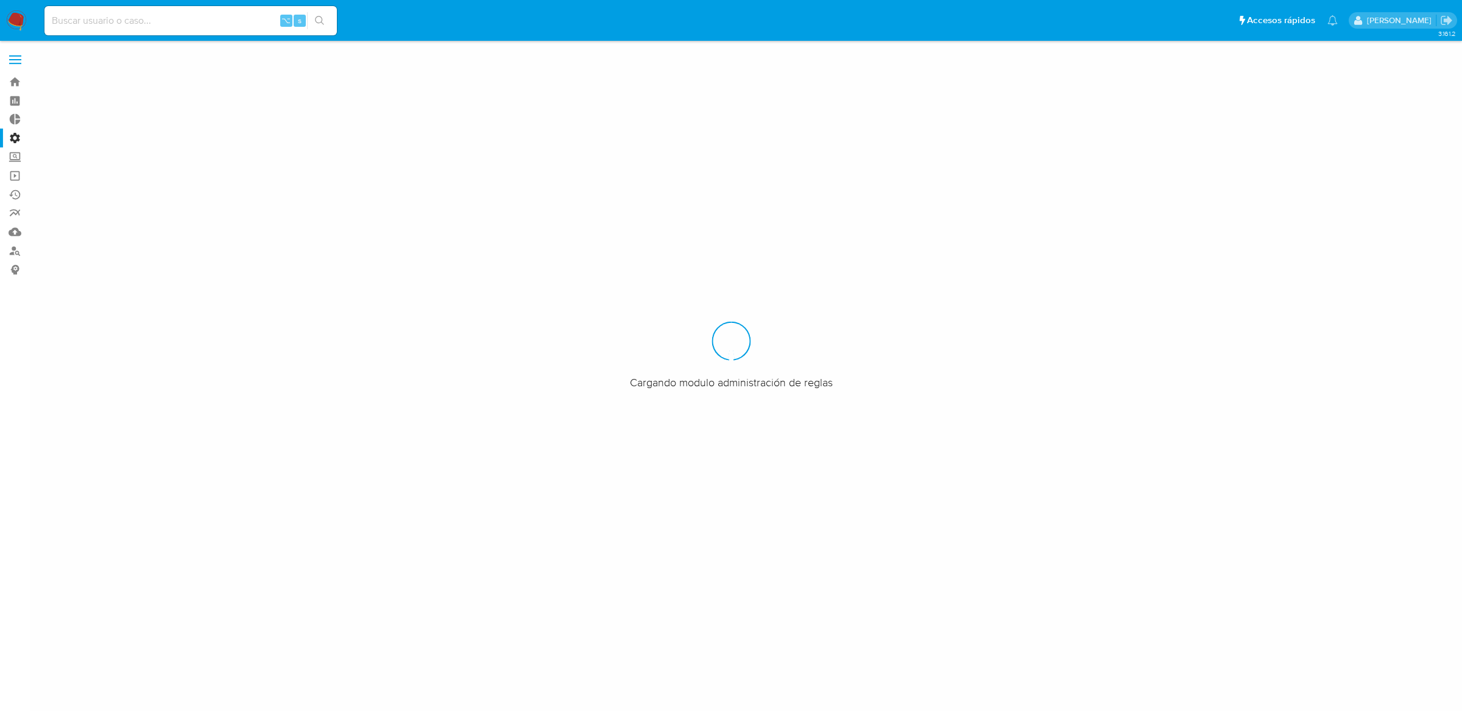
click at [17, 63] on span at bounding box center [15, 64] width 12 height 2
click at [0, 0] on input "checkbox" at bounding box center [0, 0] width 0 height 0
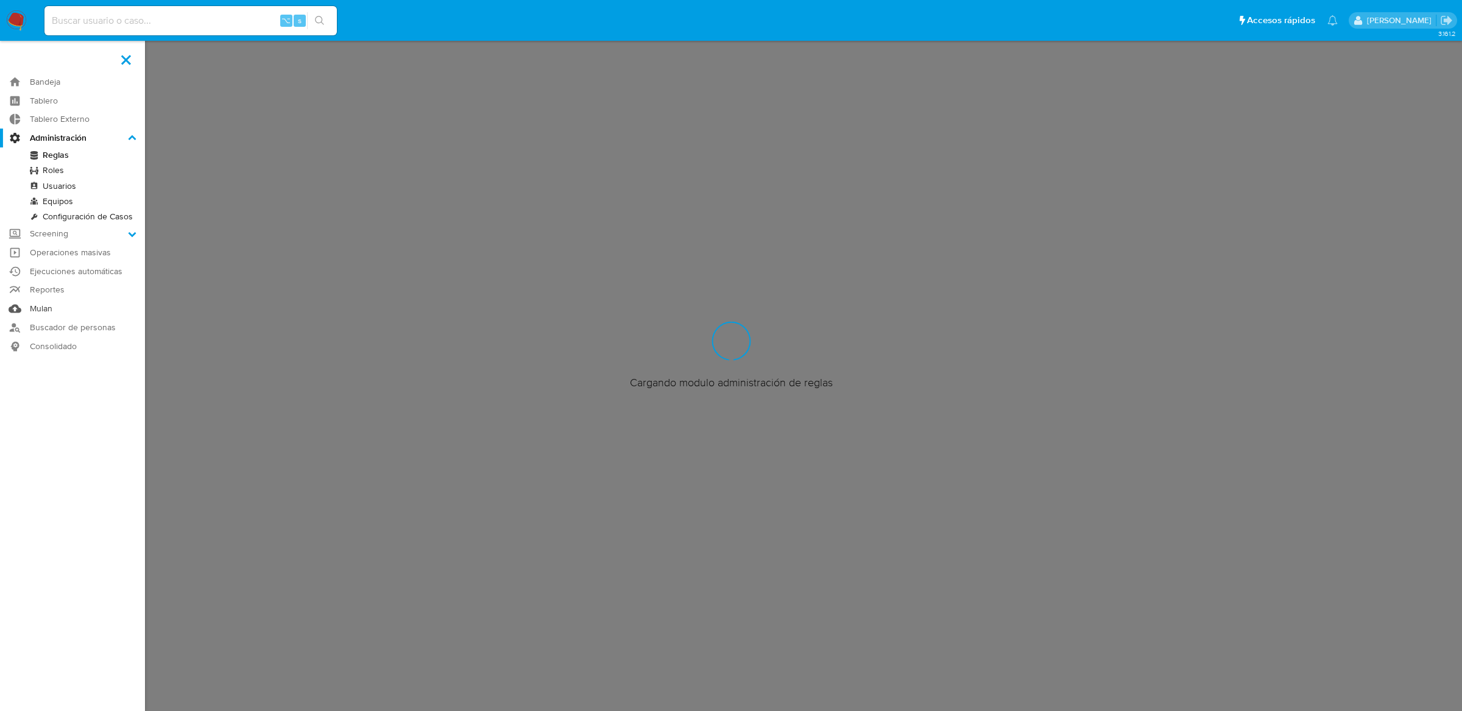
click at [51, 310] on link "Mulan" at bounding box center [72, 308] width 145 height 19
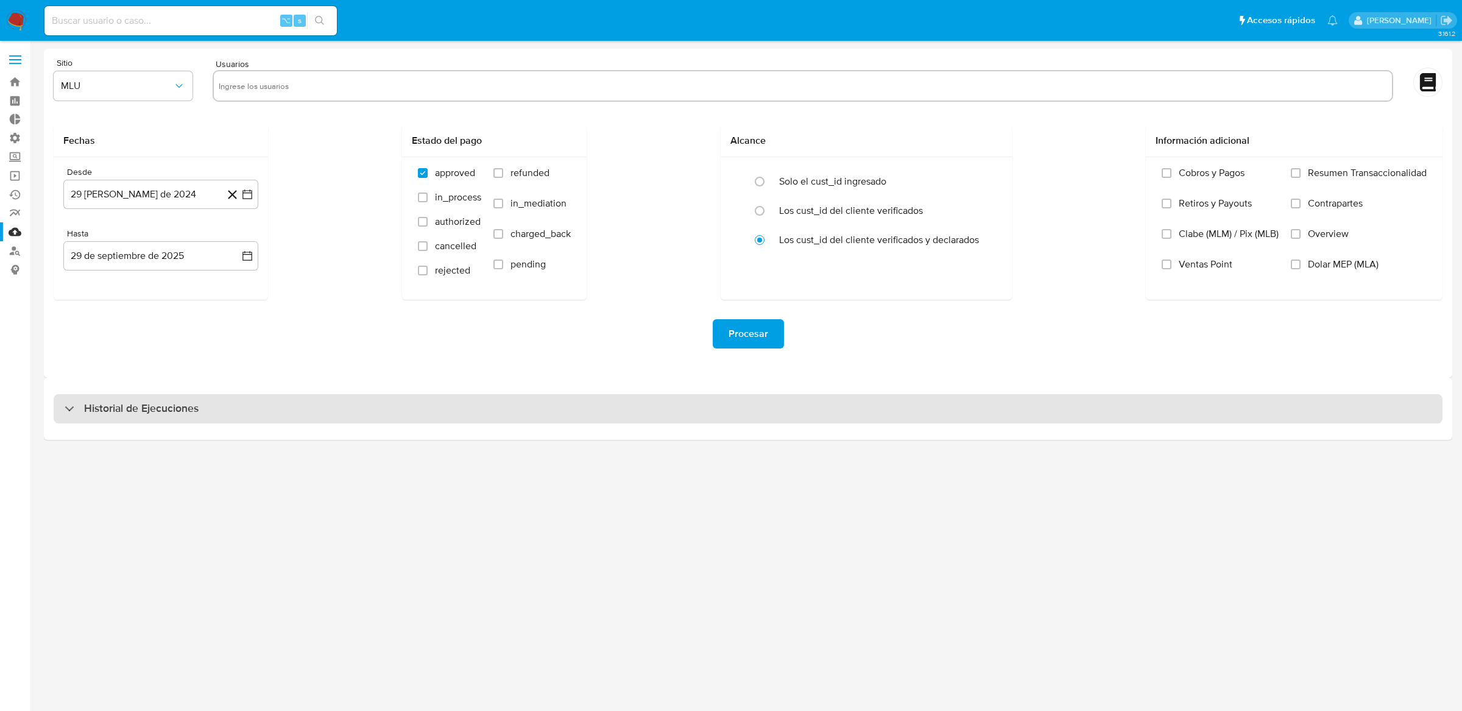
click at [571, 407] on div "Historial de Ejecuciones" at bounding box center [748, 408] width 1389 height 29
select select "10"
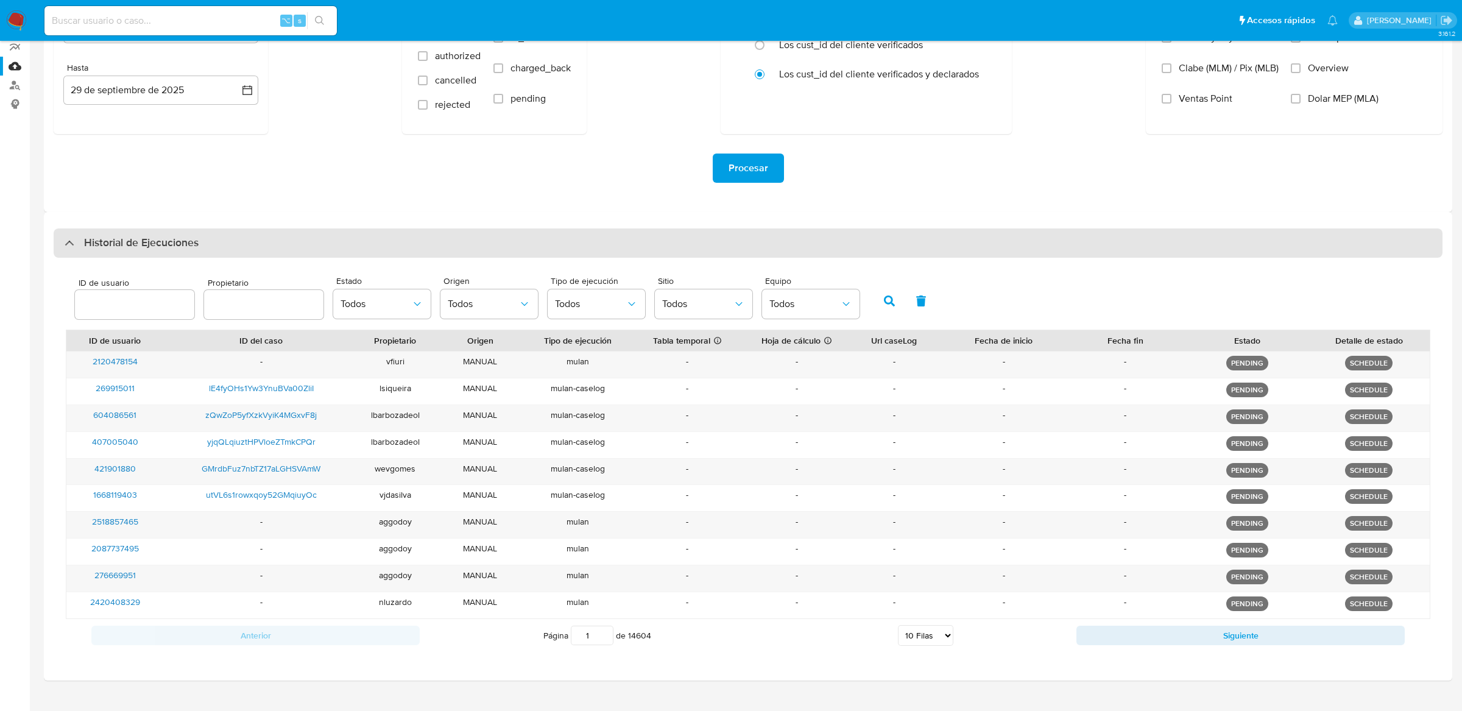
scroll to position [189, 0]
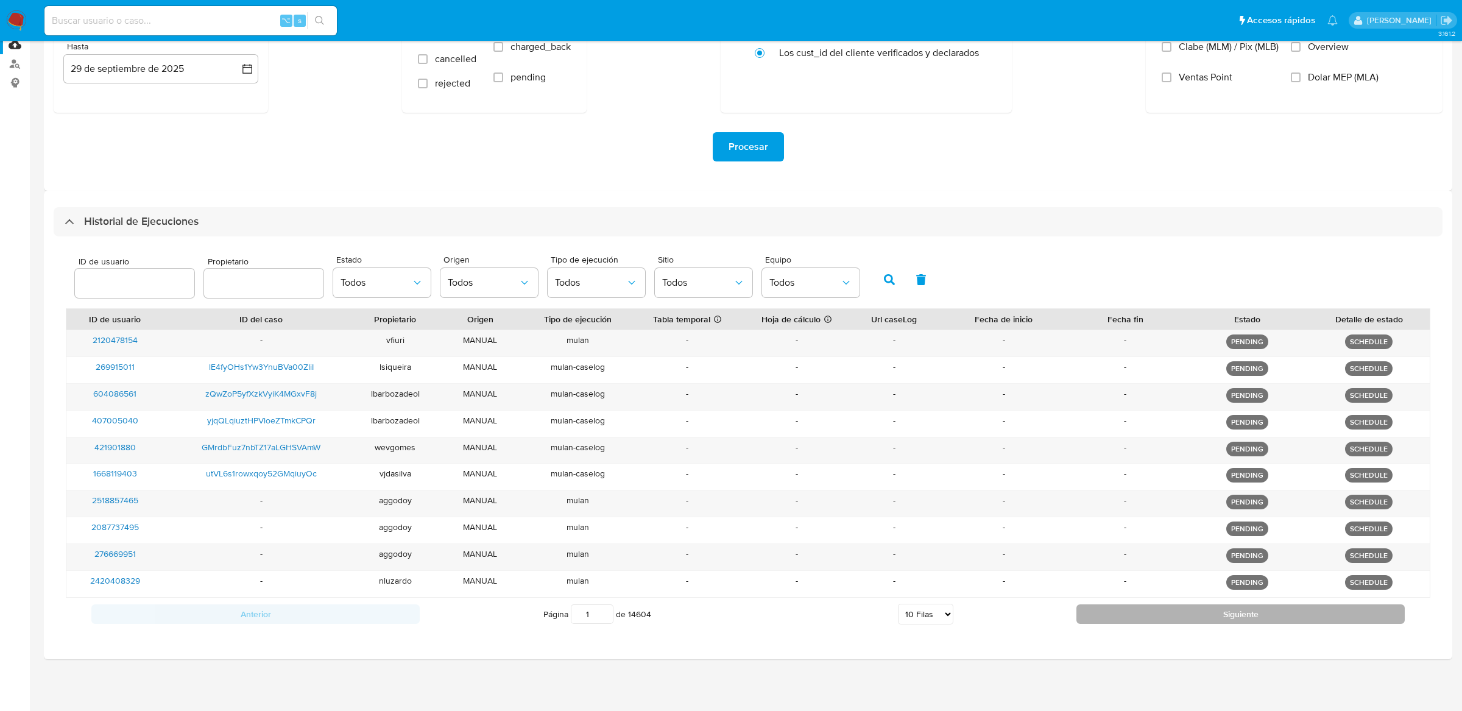
click at [1231, 612] on button "Siguiente" at bounding box center [1240, 613] width 328 height 19
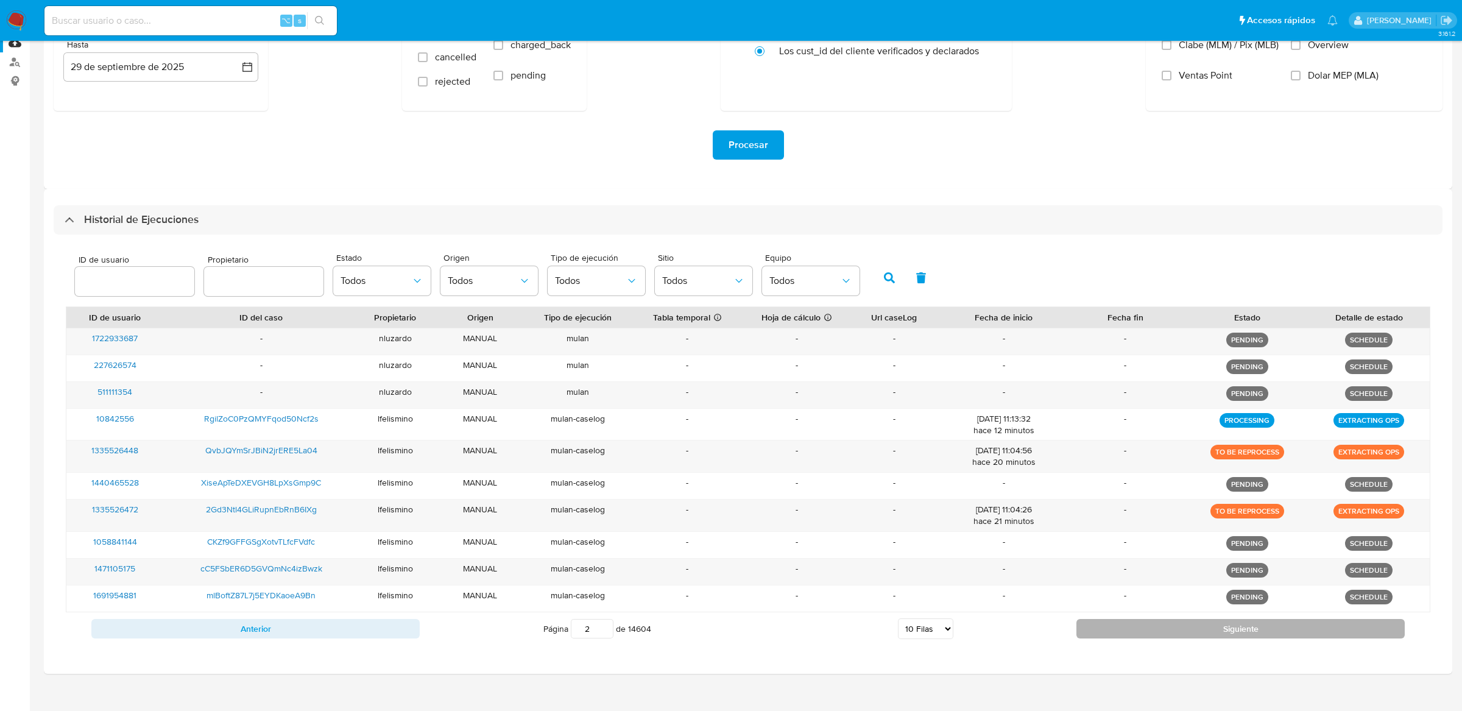
click at [1230, 628] on button "Siguiente" at bounding box center [1240, 628] width 328 height 19
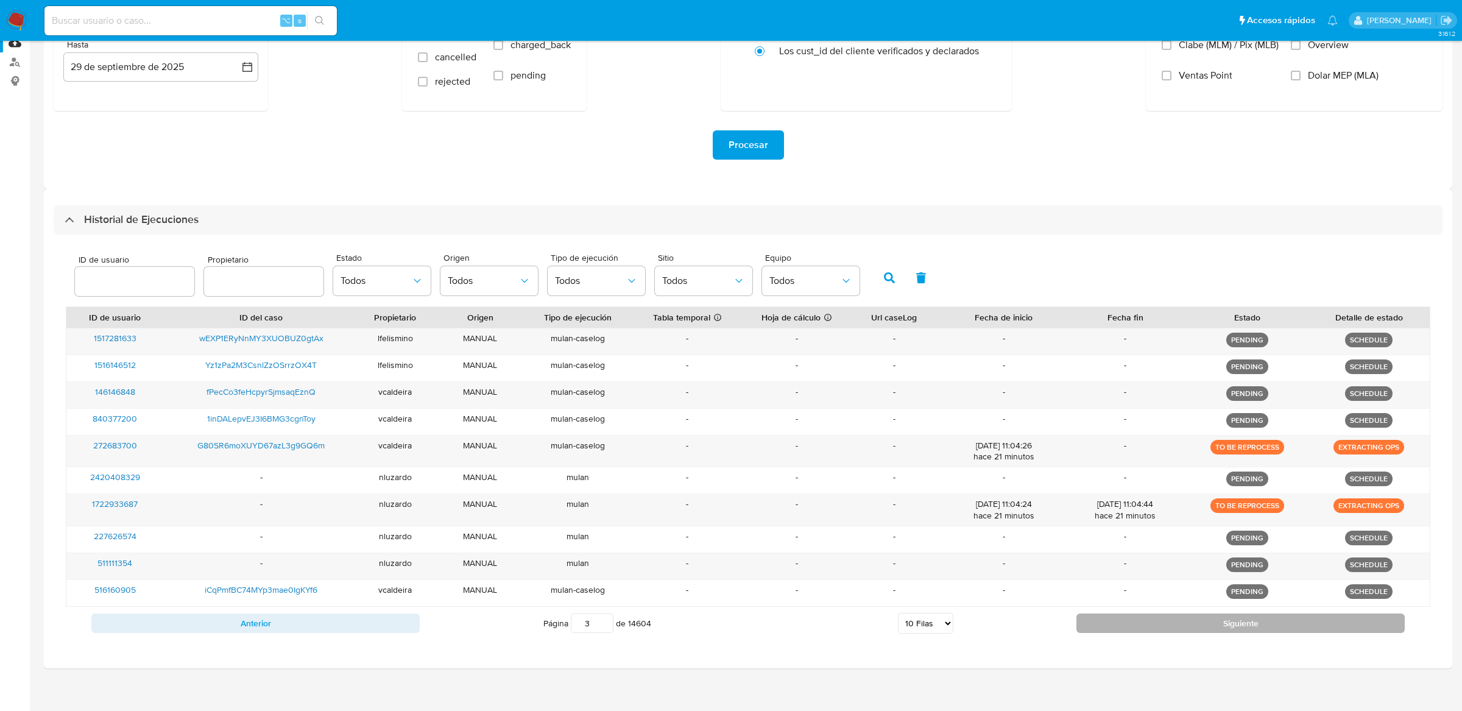
click at [1230, 628] on button "Siguiente" at bounding box center [1240, 622] width 328 height 19
type input "4"
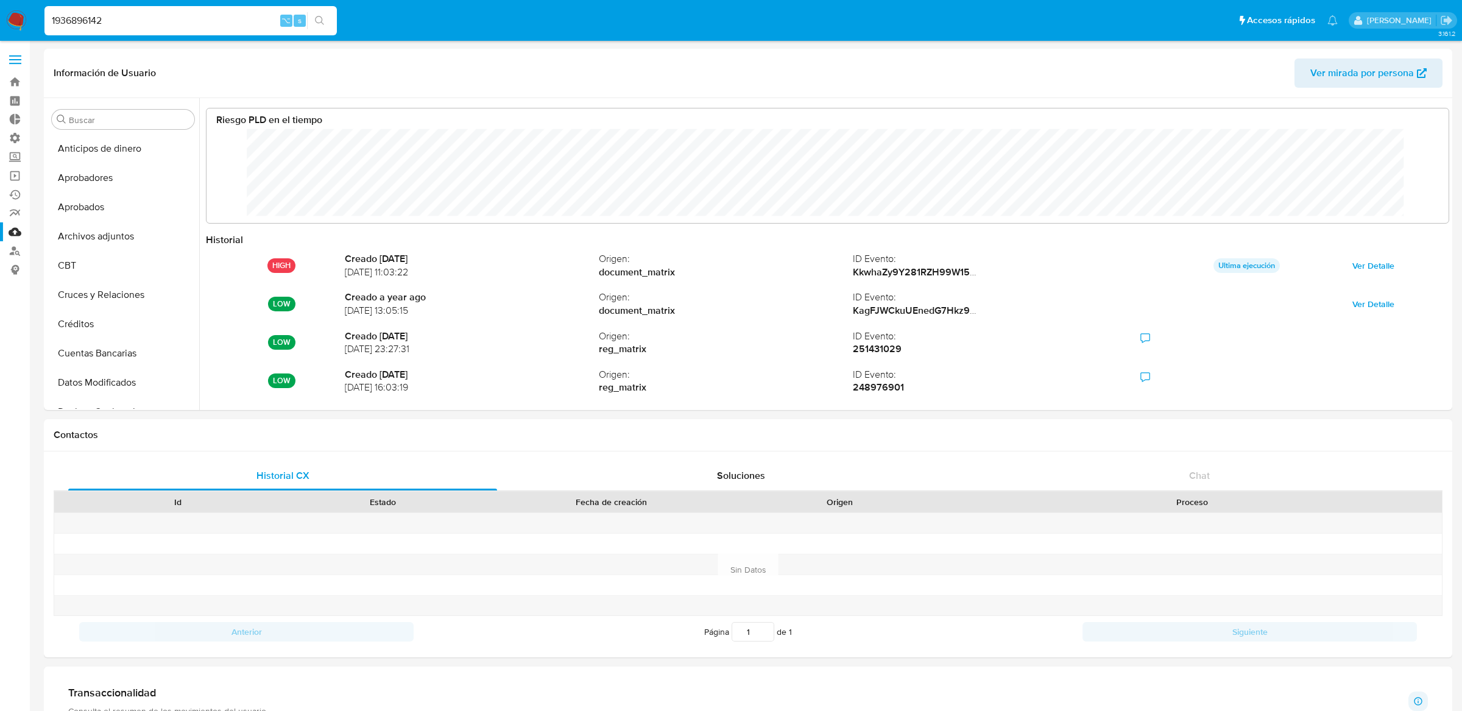
select select "10"
click at [250, 12] on div "1936896142 ⌥ s" at bounding box center [190, 20] width 292 height 29
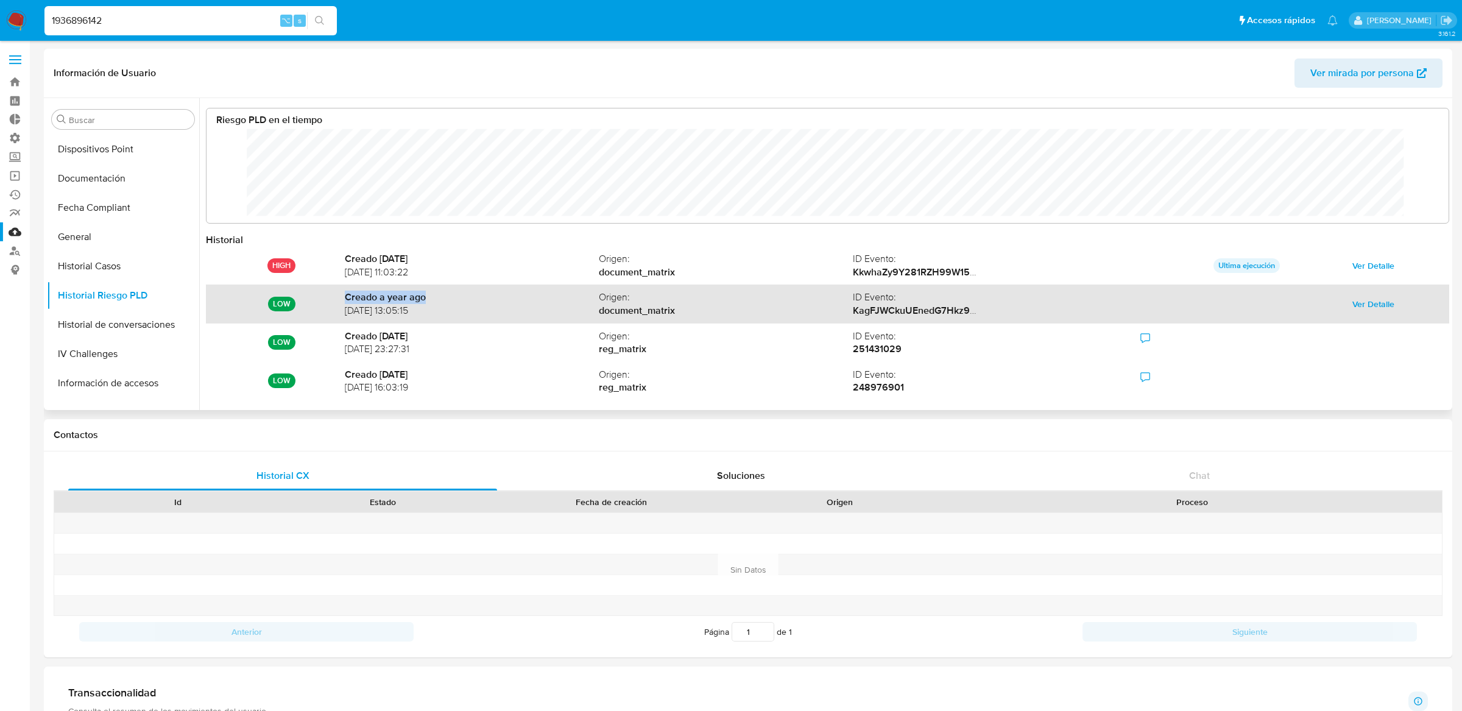
drag, startPoint x: 344, startPoint y: 299, endPoint x: 454, endPoint y: 300, distance: 109.7
click at [454, 300] on strong "Creado a year ago" at bounding box center [472, 297] width 254 height 13
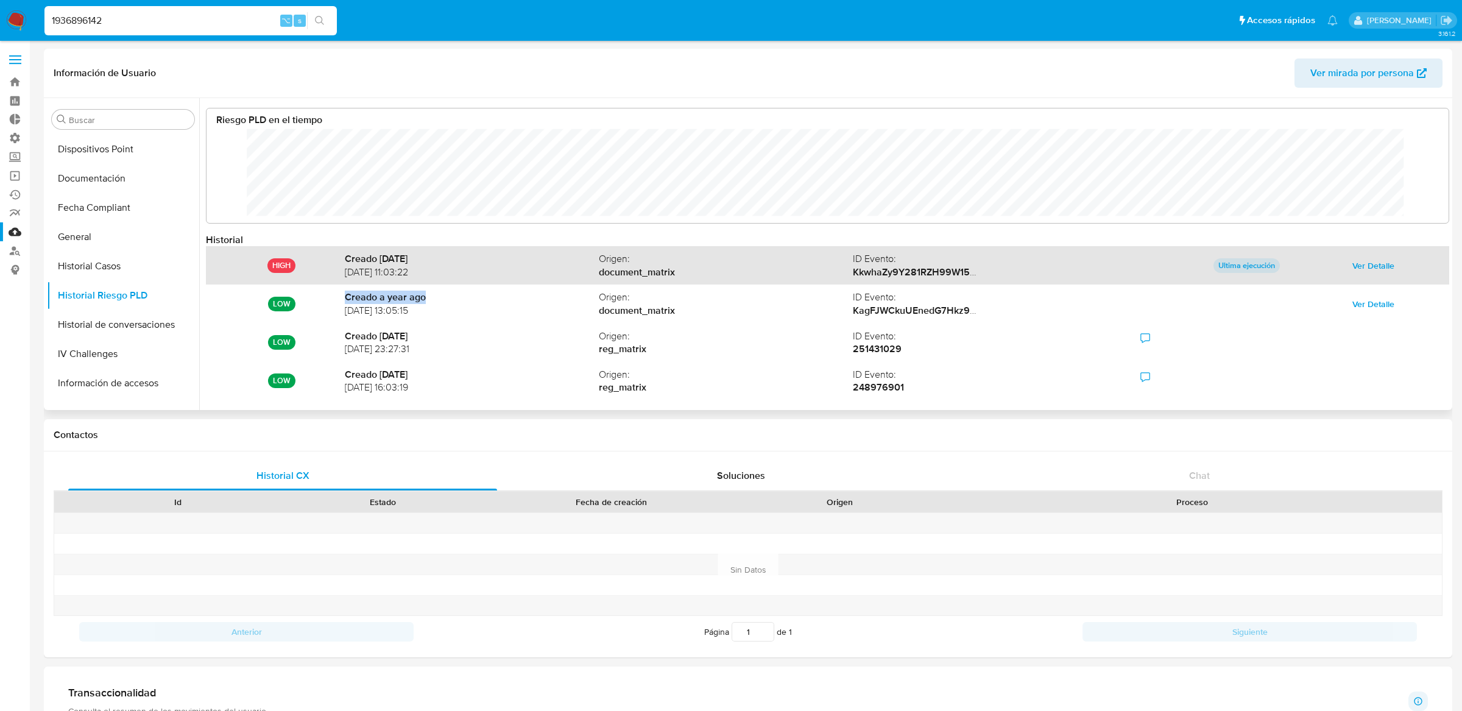
drag, startPoint x: 346, startPoint y: 258, endPoint x: 472, endPoint y: 258, distance: 125.5
click at [472, 258] on strong "Creado [DATE]" at bounding box center [472, 258] width 254 height 13
click at [472, 255] on strong "Creado [DATE]" at bounding box center [472, 258] width 254 height 13
